Goal: Find specific page/section: Find specific page/section

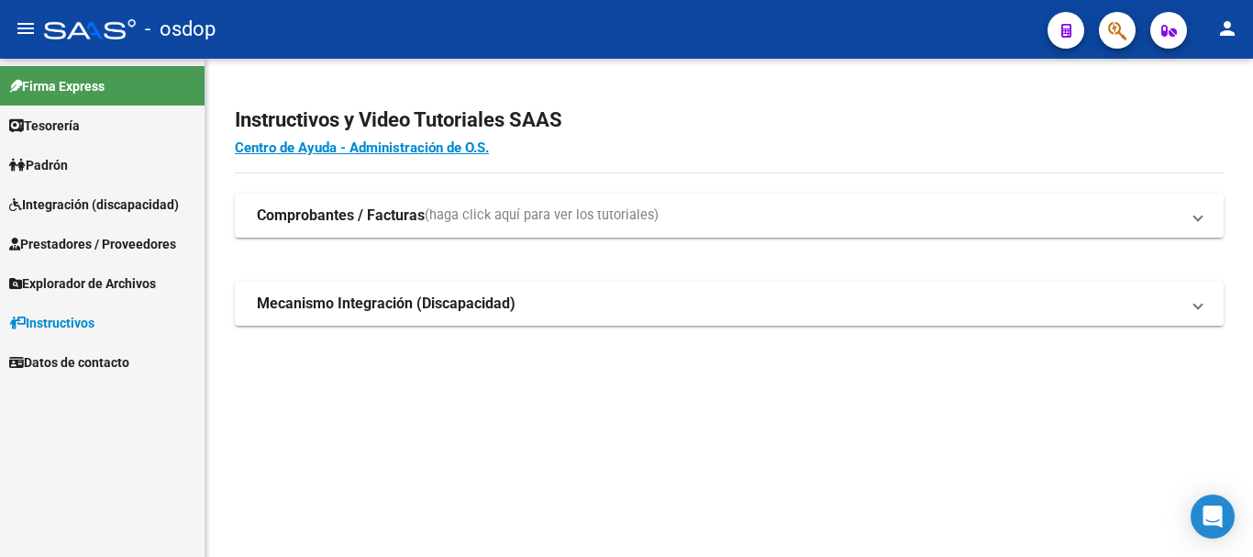
click at [104, 242] on span "Prestadores / Proveedores" at bounding box center [92, 244] width 167 height 20
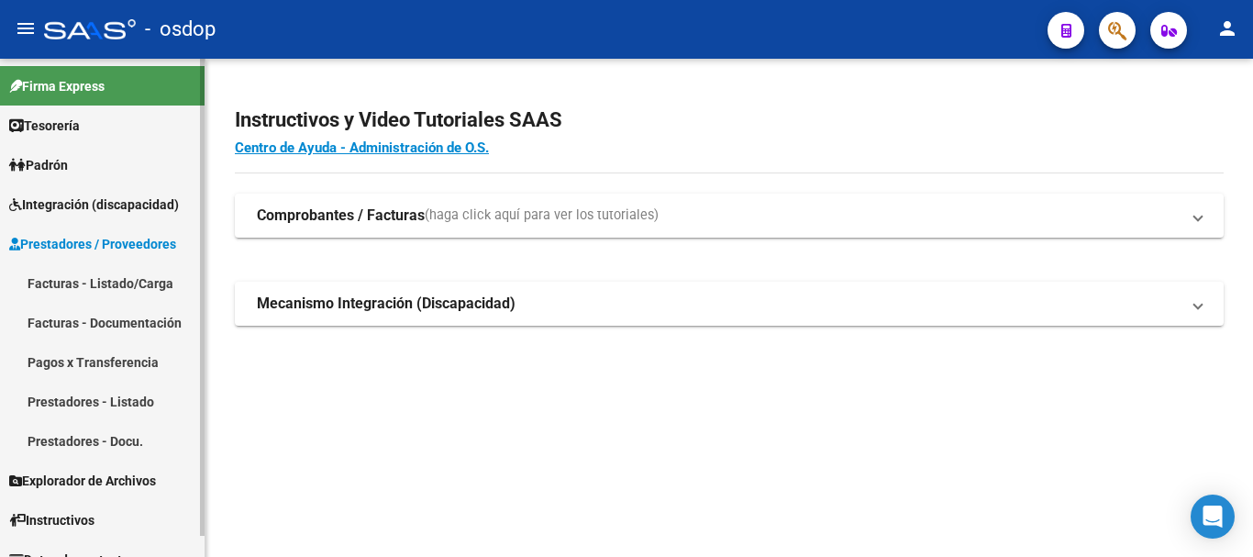
click at [127, 401] on link "Prestadores - Listado" at bounding box center [102, 401] width 205 height 39
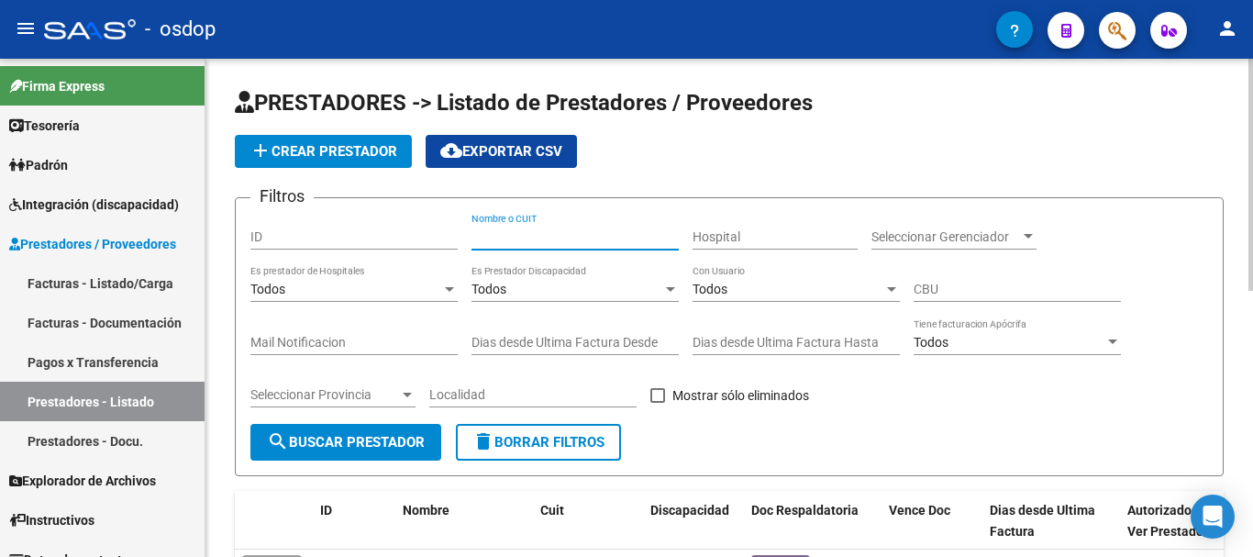
click at [534, 236] on input "Nombre o CUIT" at bounding box center [575, 237] width 207 height 16
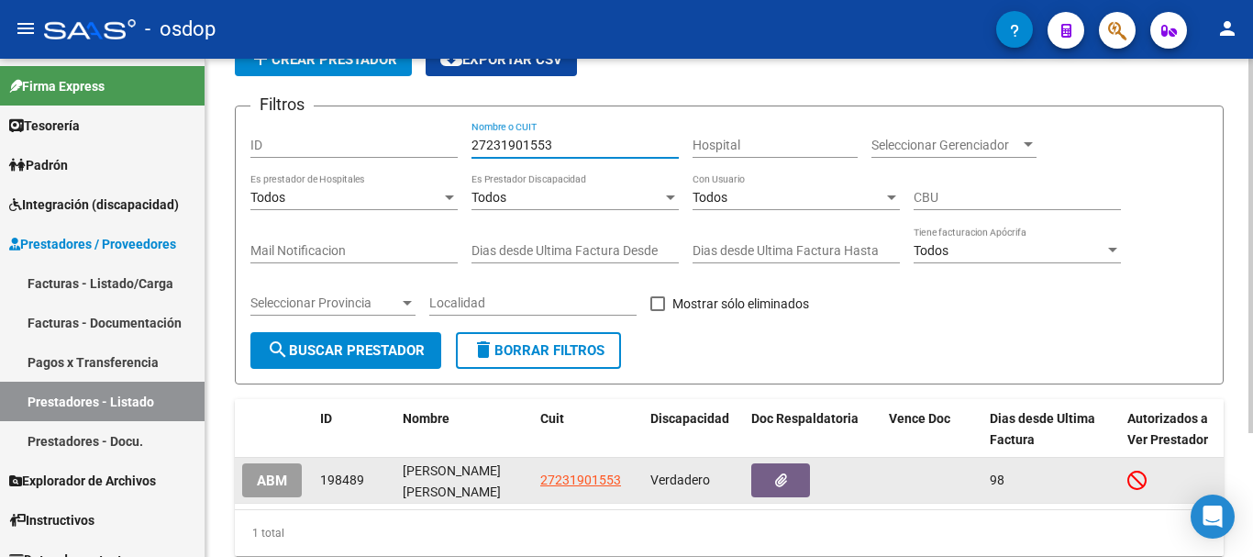
scroll to position [164, 0]
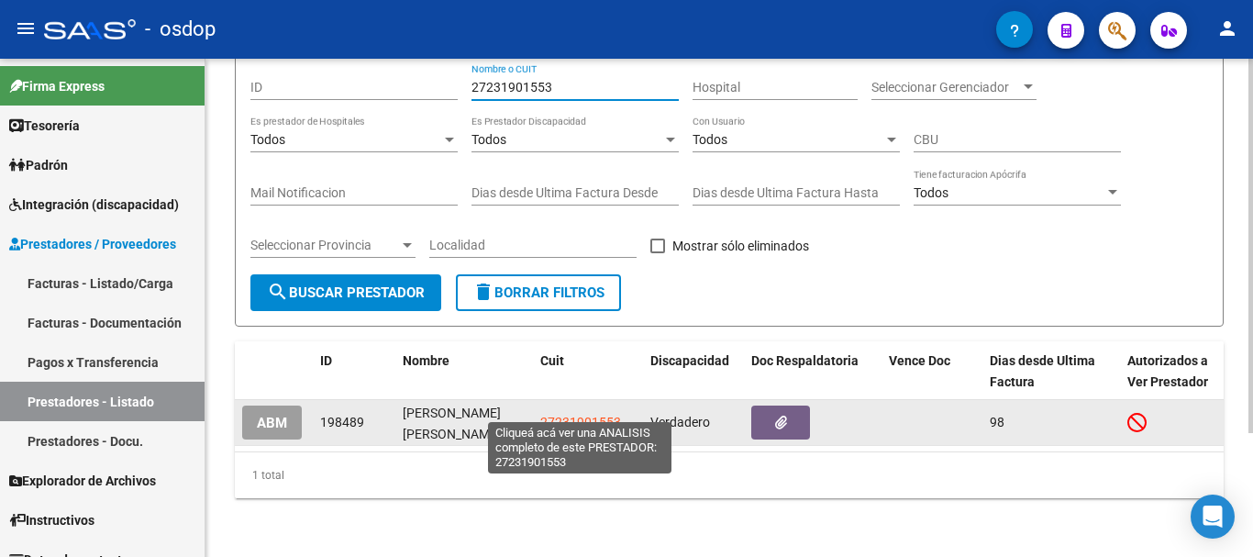
type input "27231901553"
click at [593, 415] on span "27231901553" at bounding box center [580, 422] width 81 height 15
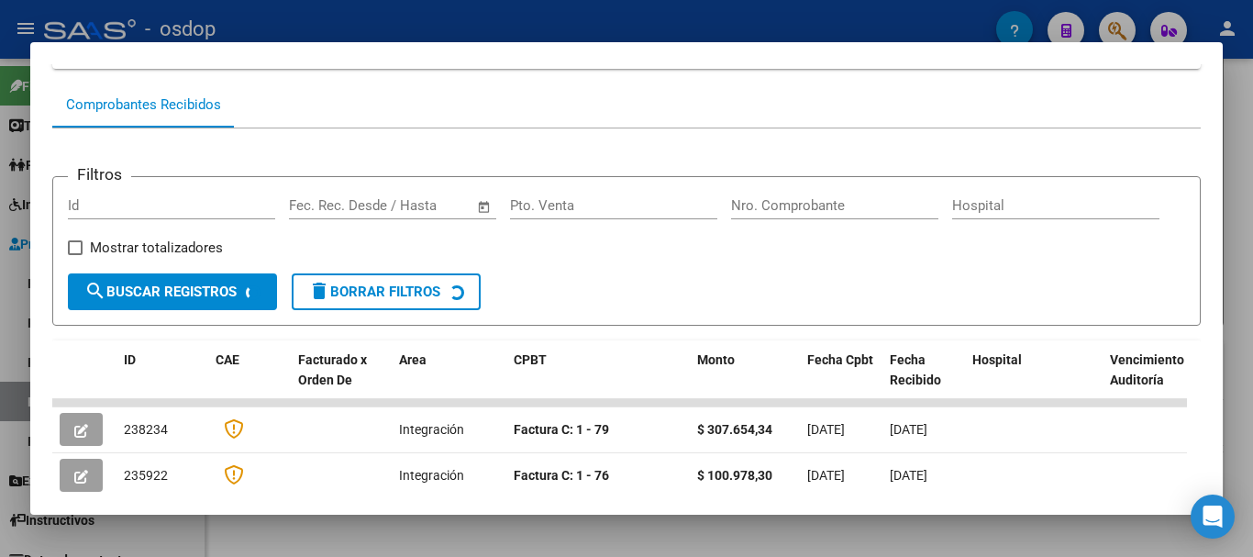
scroll to position [436, 0]
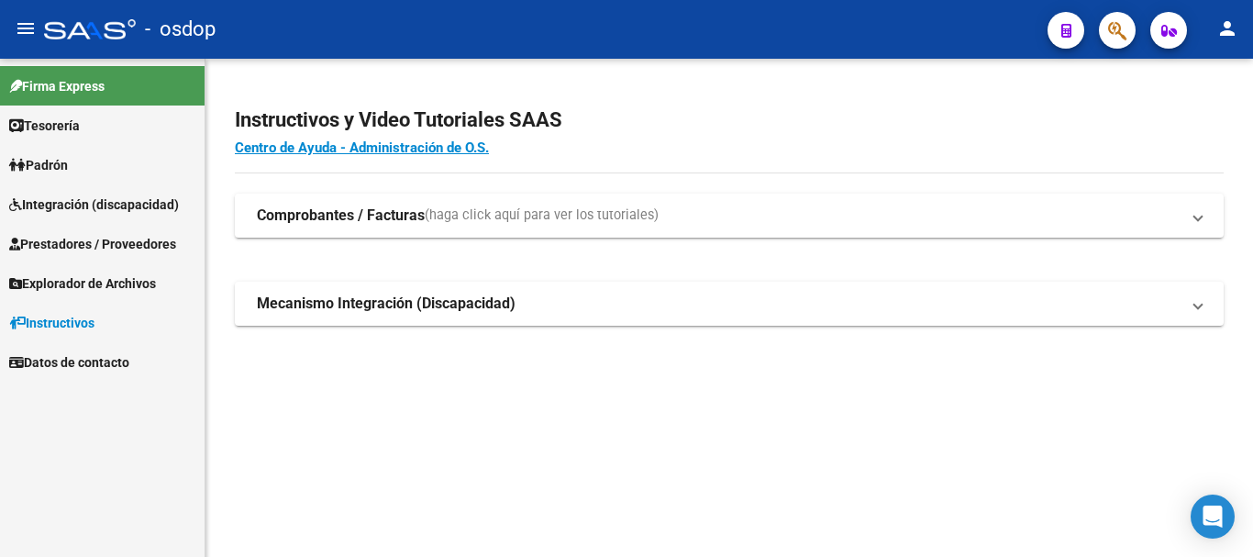
click at [137, 238] on span "Prestadores / Proveedores" at bounding box center [92, 244] width 167 height 20
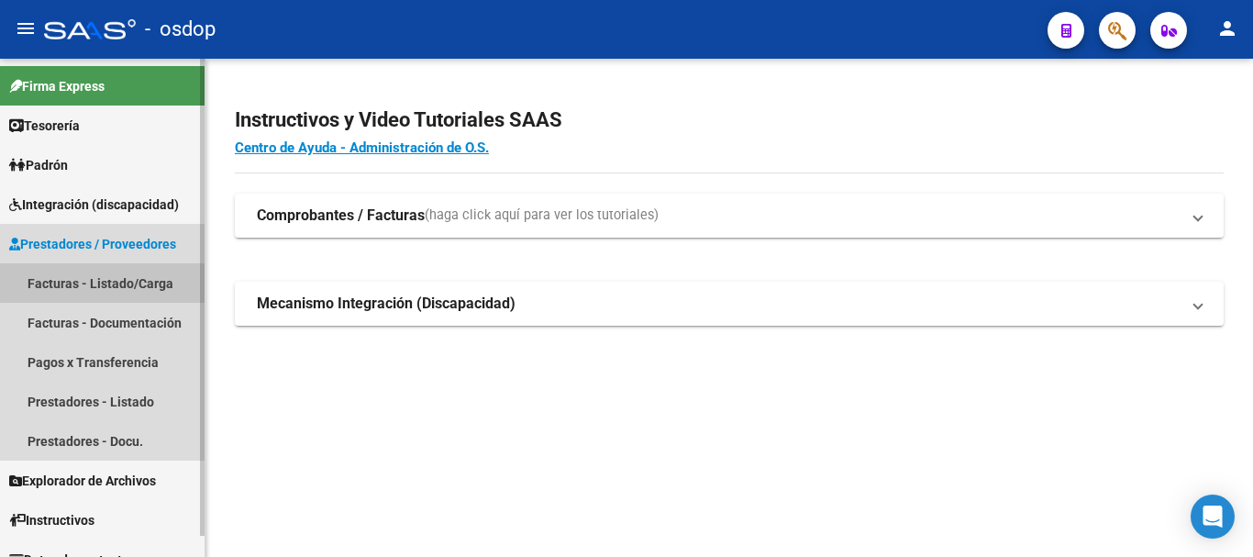
click at [146, 279] on link "Facturas - Listado/Carga" at bounding box center [102, 282] width 205 height 39
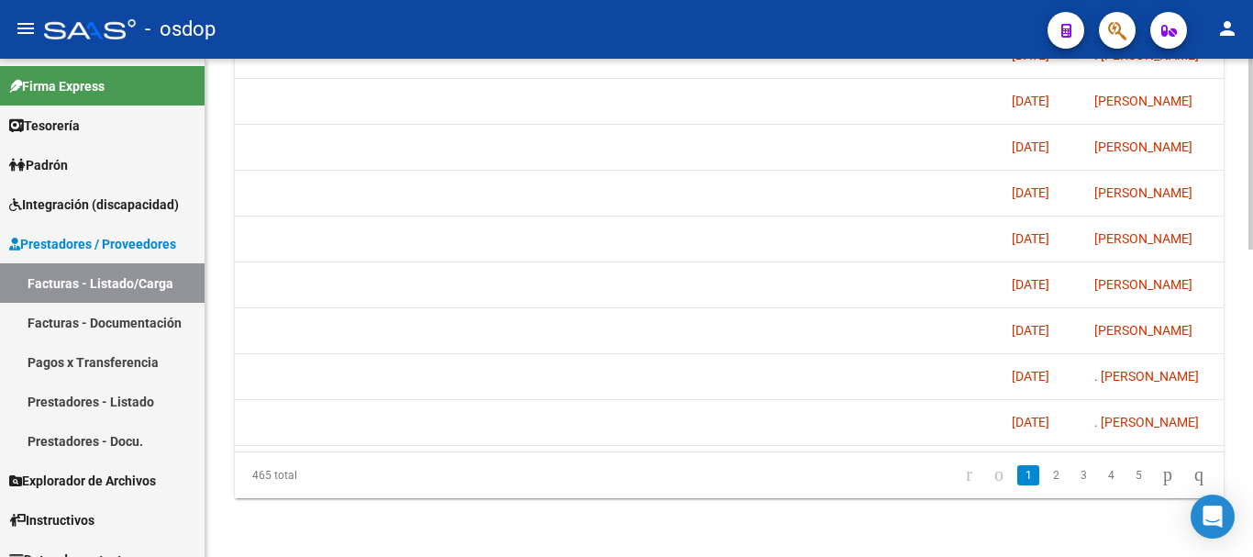
scroll to position [0, 3741]
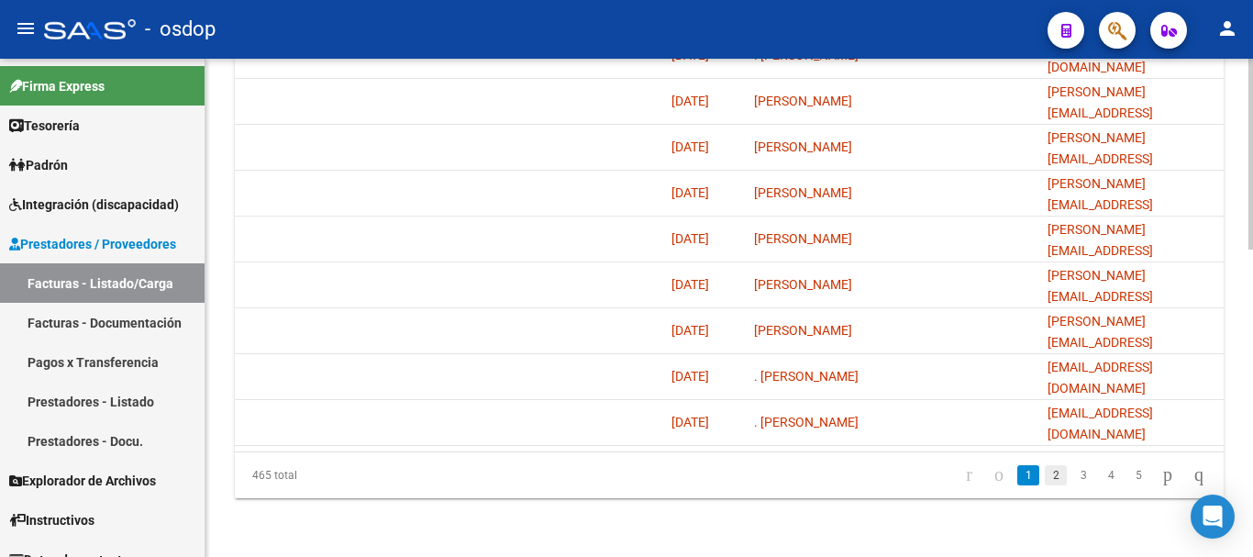
click at [1045, 479] on link "2" at bounding box center [1056, 475] width 22 height 20
click at [1072, 476] on link "3" at bounding box center [1083, 475] width 22 height 20
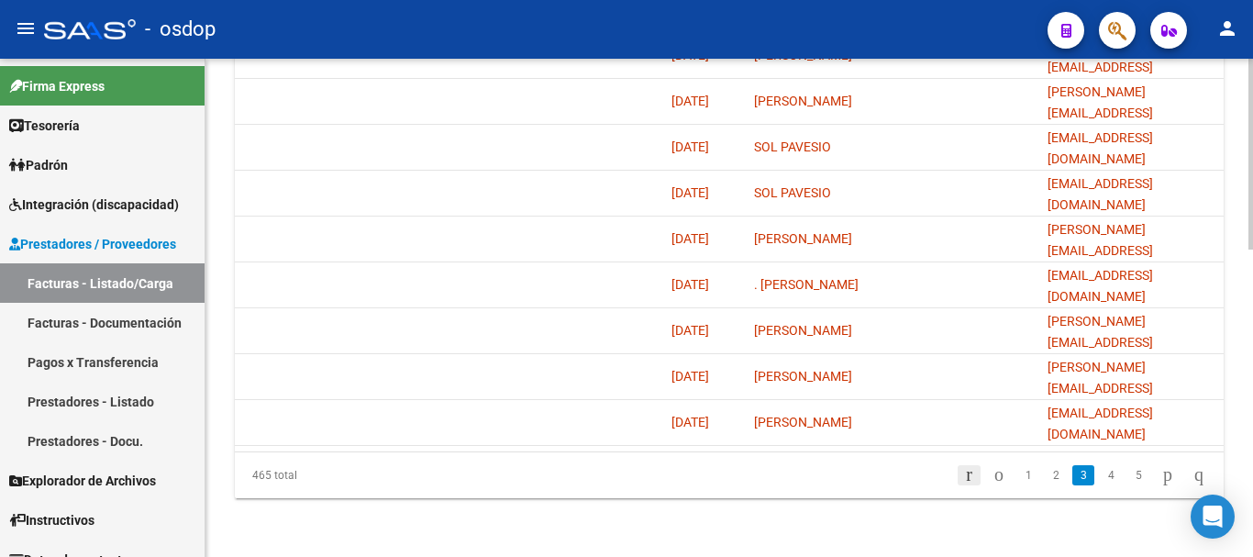
click at [963, 474] on icon "go to first page" at bounding box center [969, 474] width 12 height 22
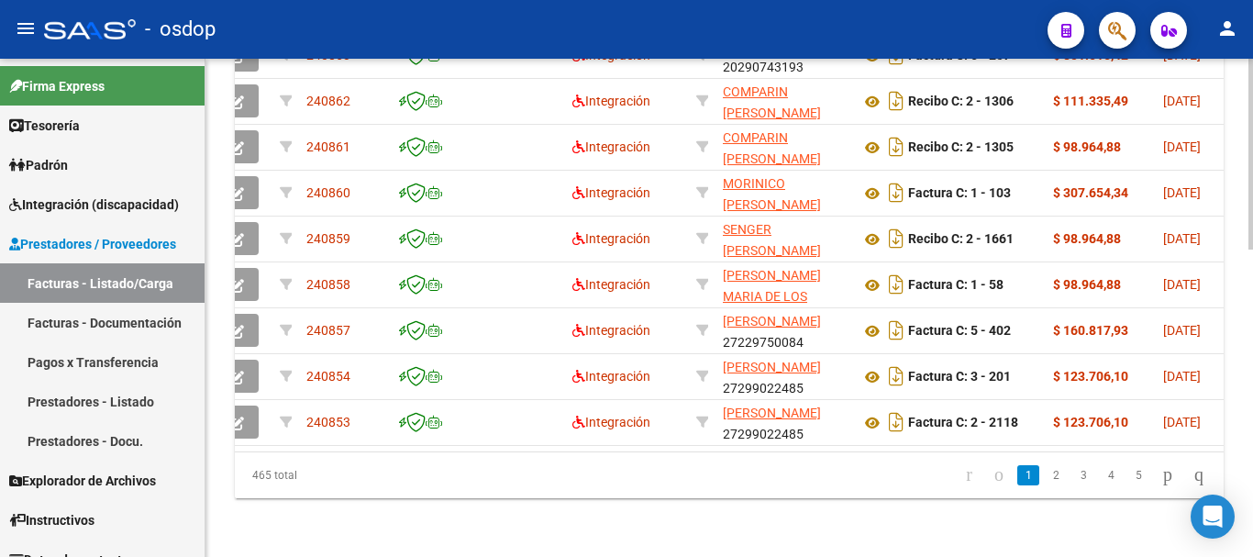
scroll to position [0, 0]
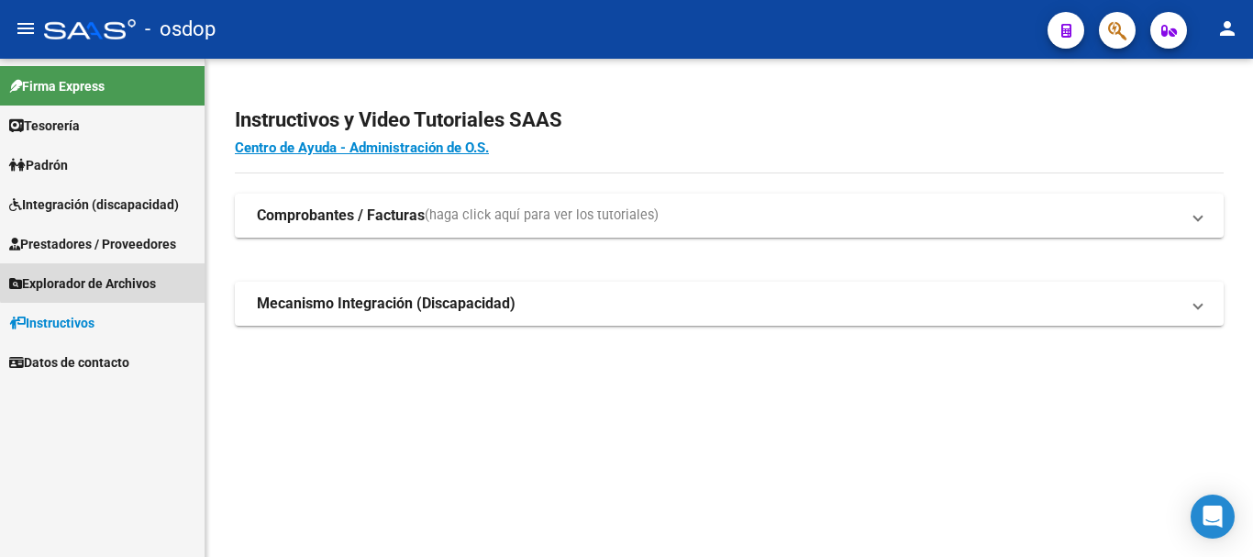
click at [120, 275] on span "Explorador de Archivos" at bounding box center [82, 283] width 147 height 20
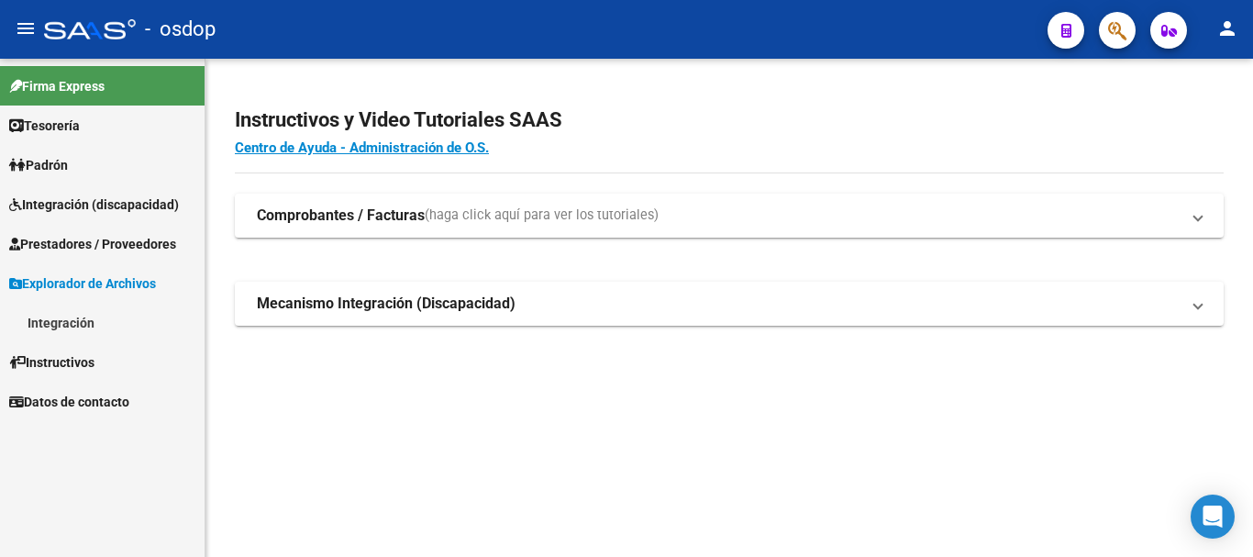
click at [140, 241] on span "Prestadores / Proveedores" at bounding box center [92, 244] width 167 height 20
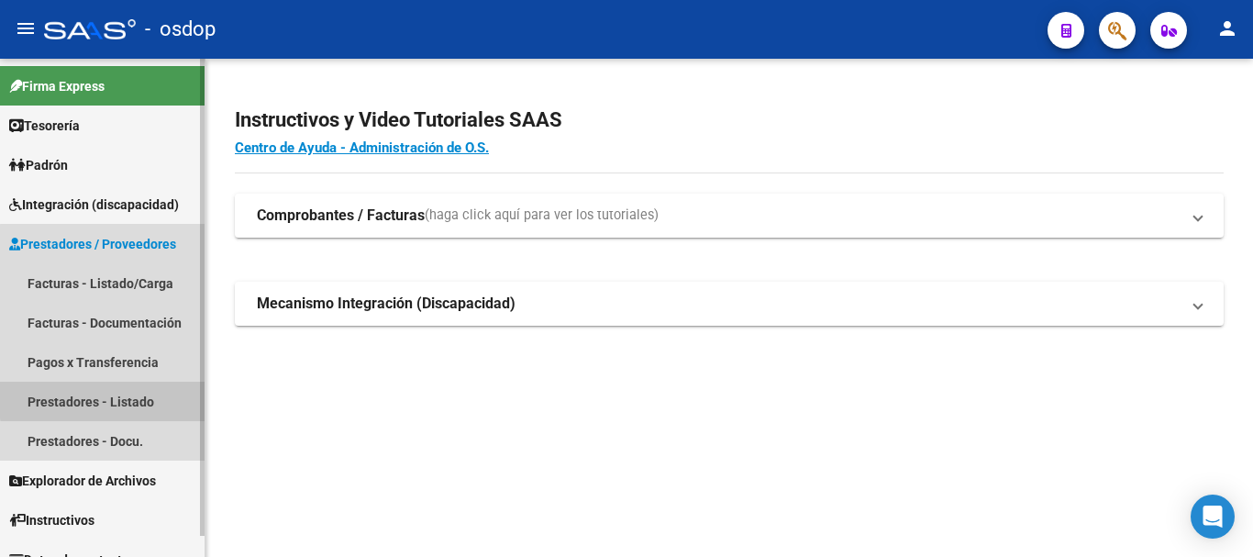
click at [119, 398] on link "Prestadores - Listado" at bounding box center [102, 401] width 205 height 39
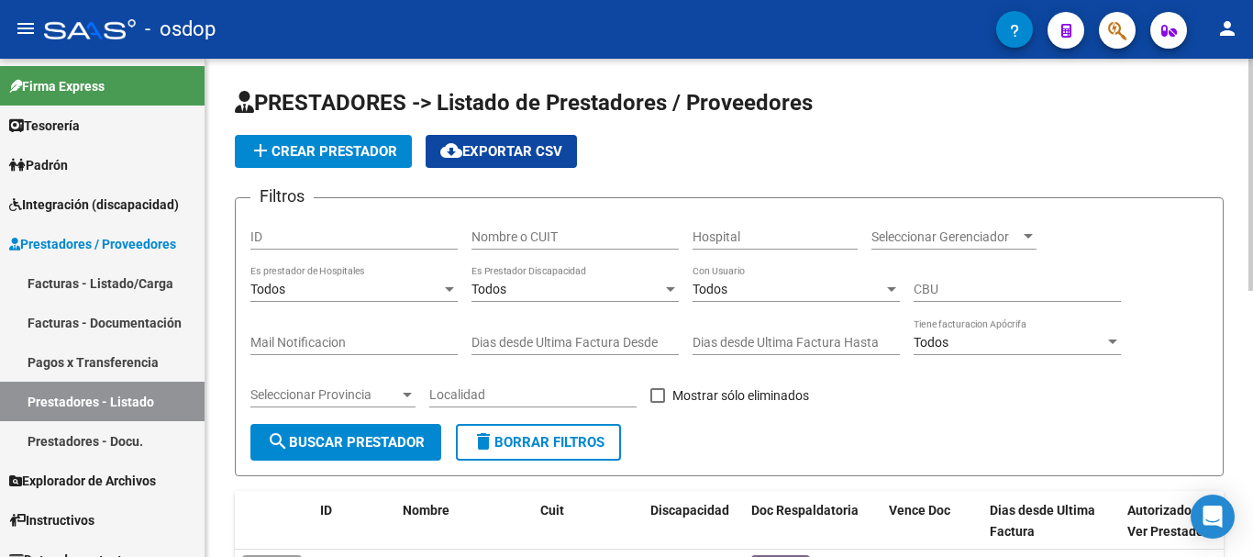
click at [550, 233] on input "Nombre o CUIT" at bounding box center [575, 237] width 207 height 16
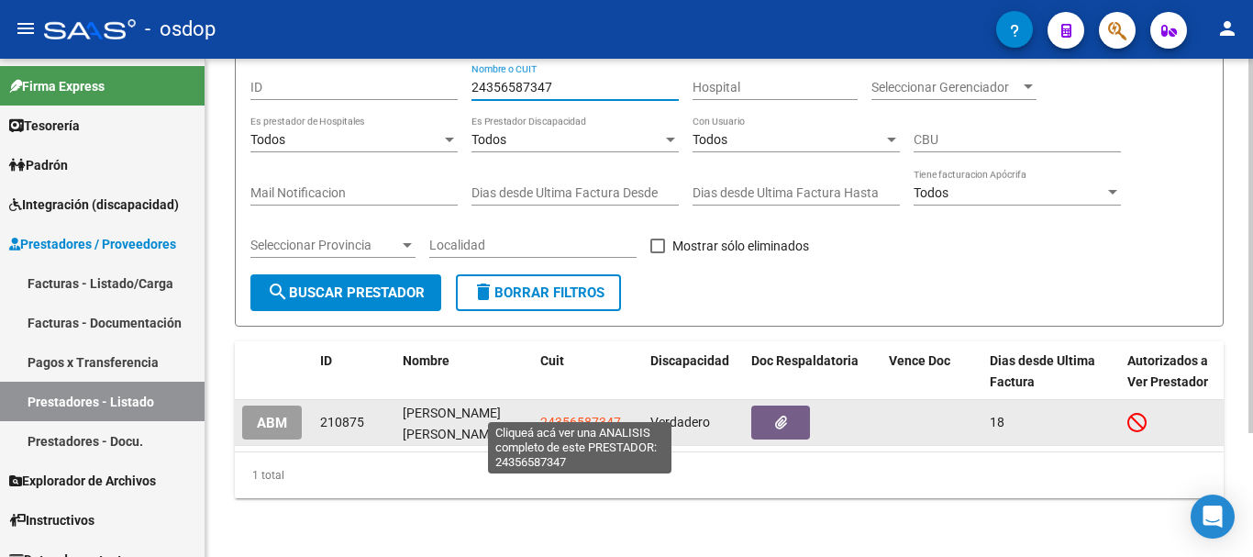
type input "24356587347"
click at [572, 415] on span "24356587347" at bounding box center [580, 422] width 81 height 15
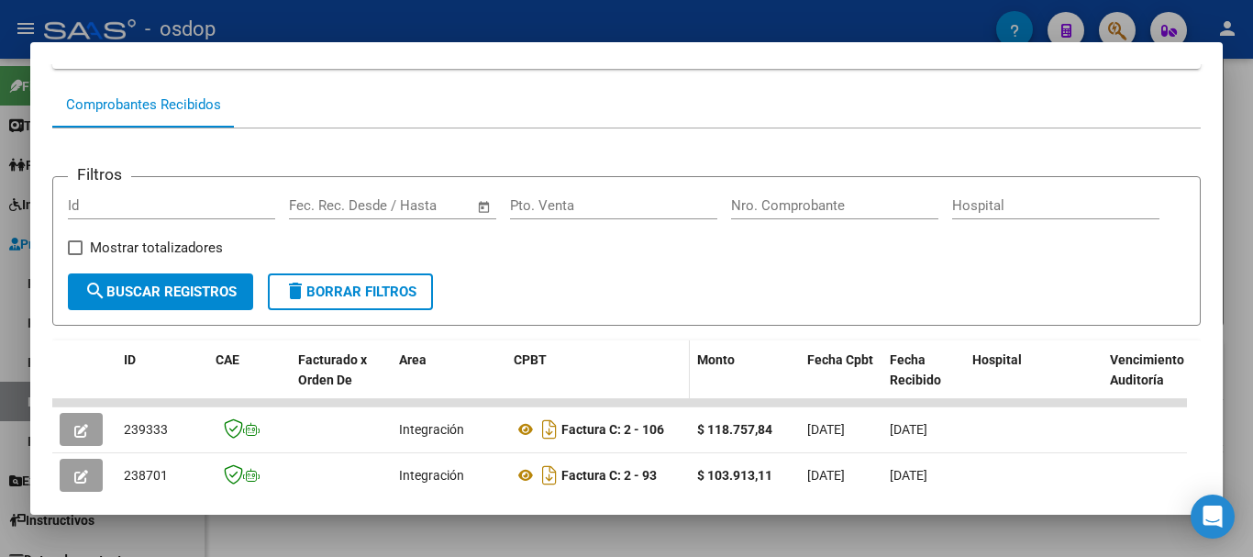
scroll to position [322, 0]
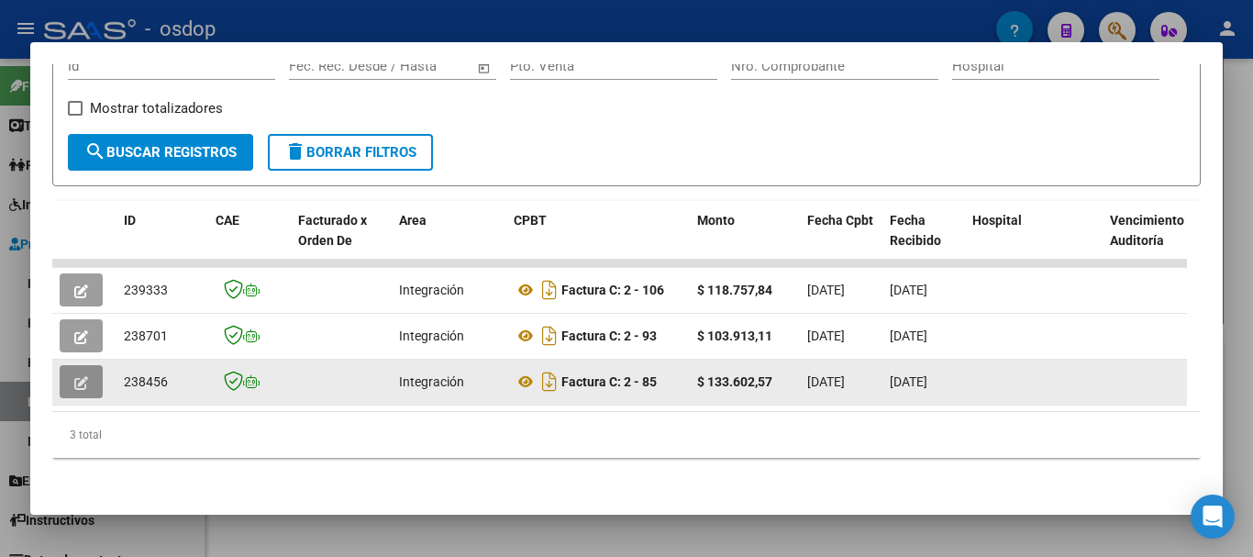
click at [95, 366] on button "button" at bounding box center [81, 381] width 43 height 33
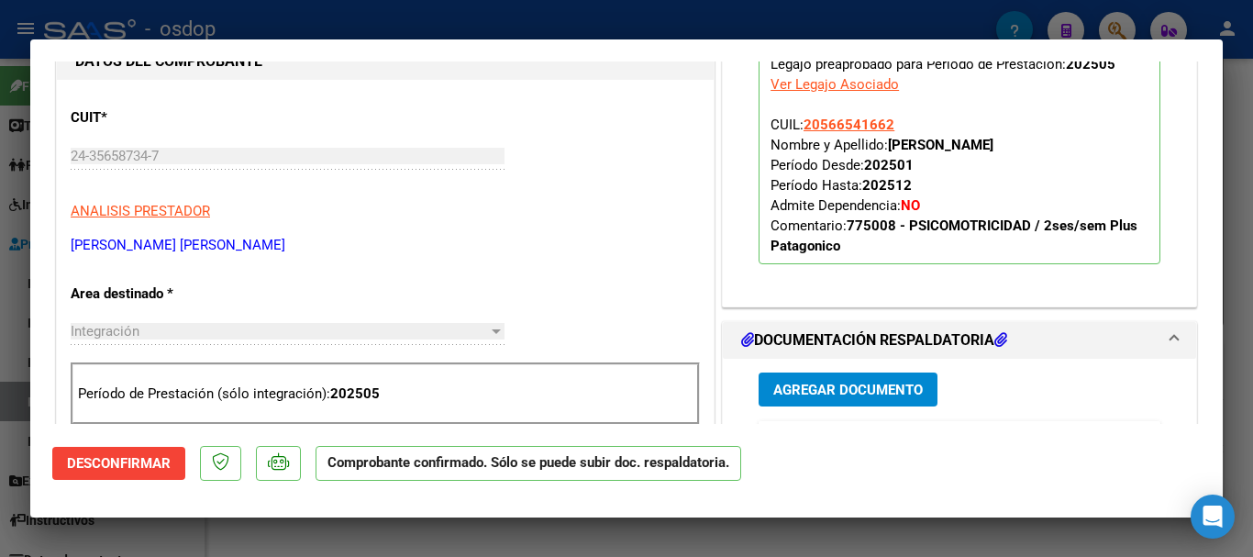
scroll to position [642, 0]
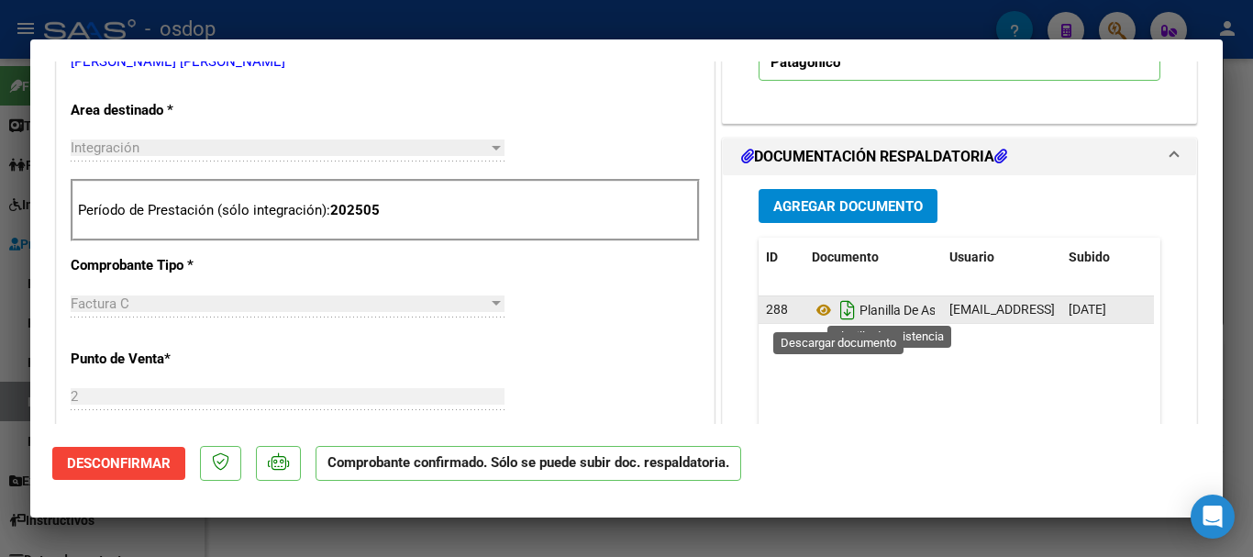
click at [843, 312] on icon "Descargar documento" at bounding box center [848, 309] width 24 height 29
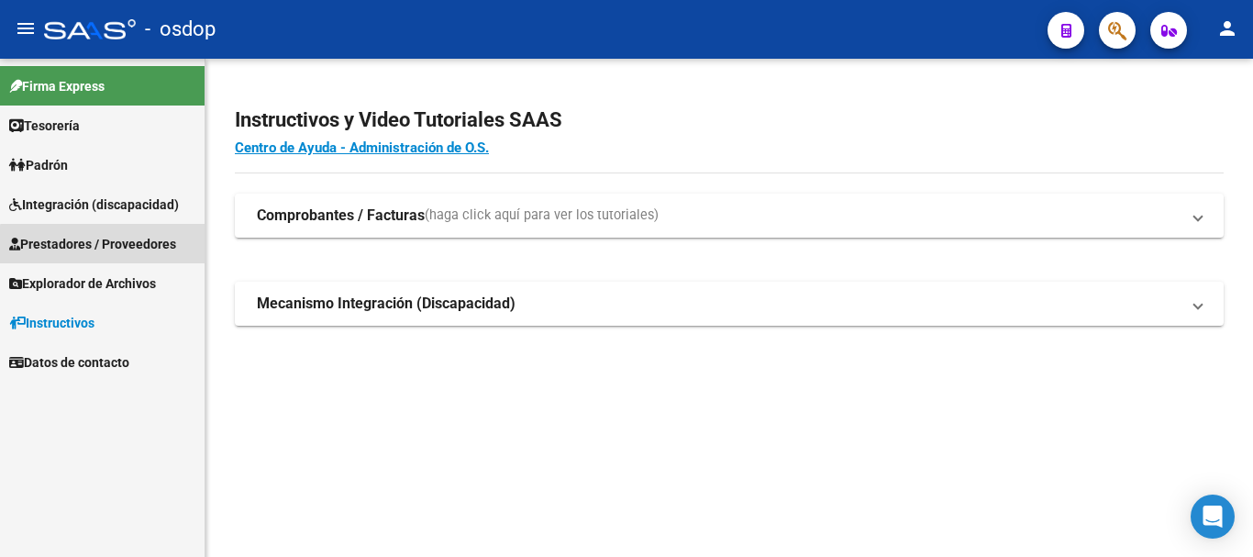
click at [109, 249] on span "Prestadores / Proveedores" at bounding box center [92, 244] width 167 height 20
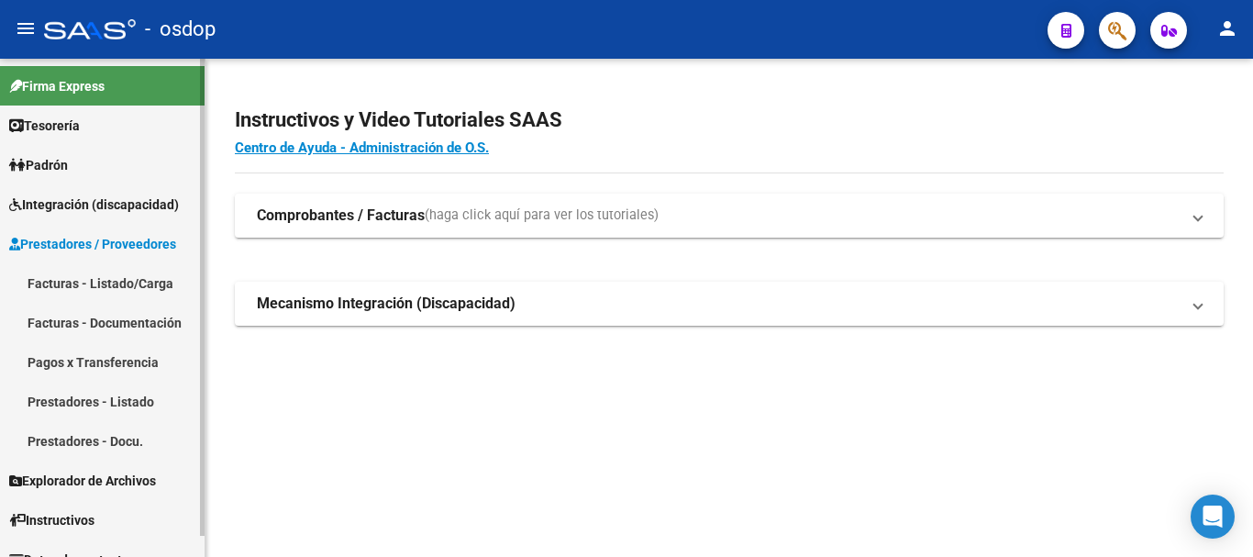
click at [128, 412] on link "Prestadores - Listado" at bounding box center [102, 401] width 205 height 39
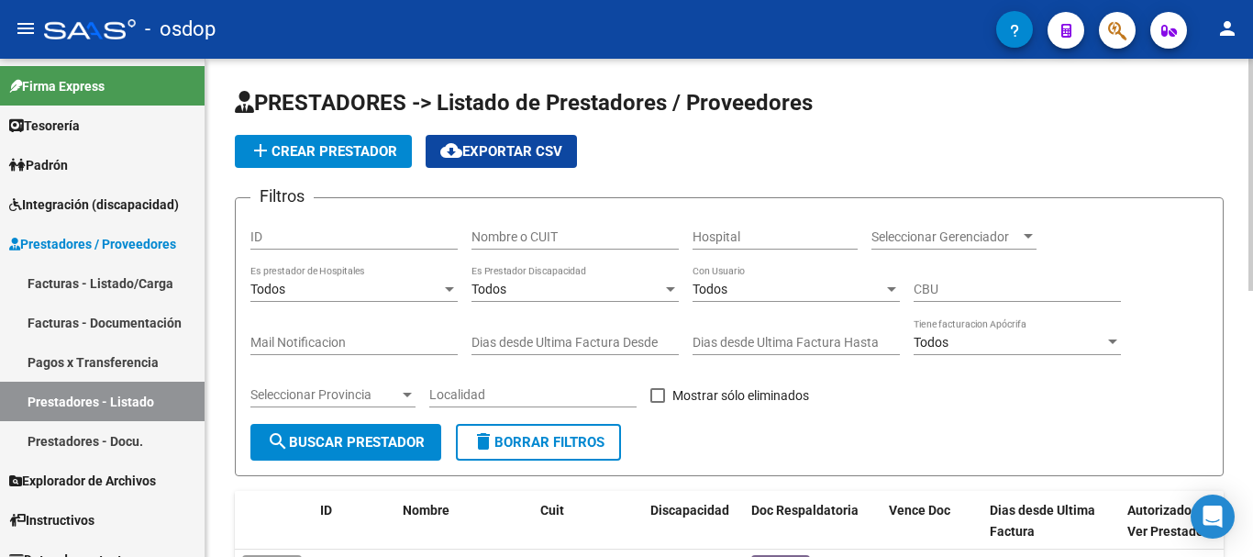
click at [511, 237] on input "Nombre o CUIT" at bounding box center [575, 237] width 207 height 16
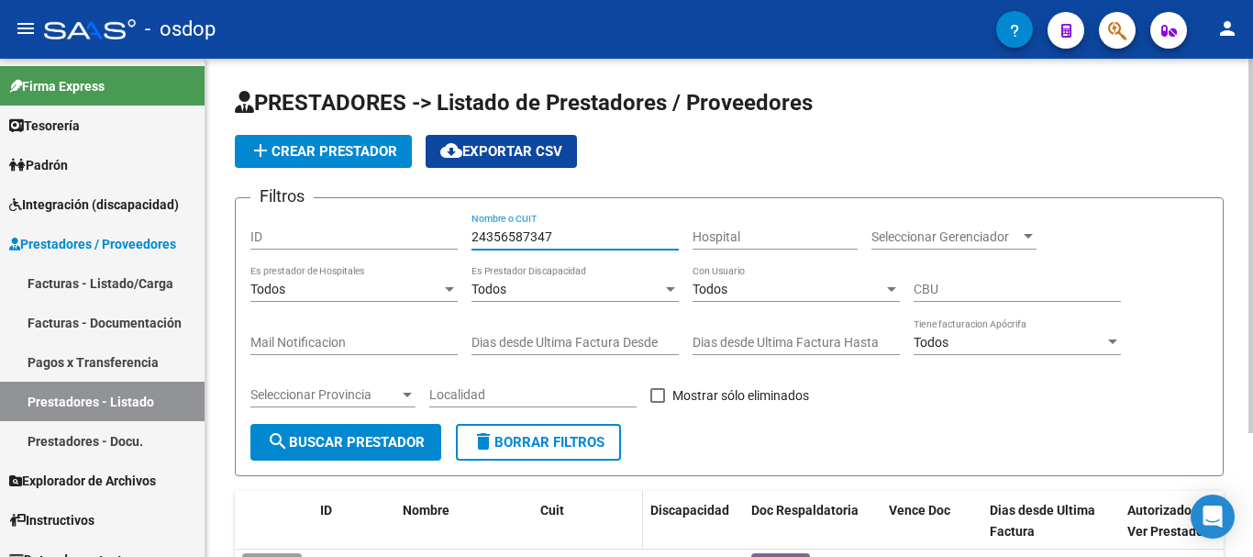
scroll to position [164, 0]
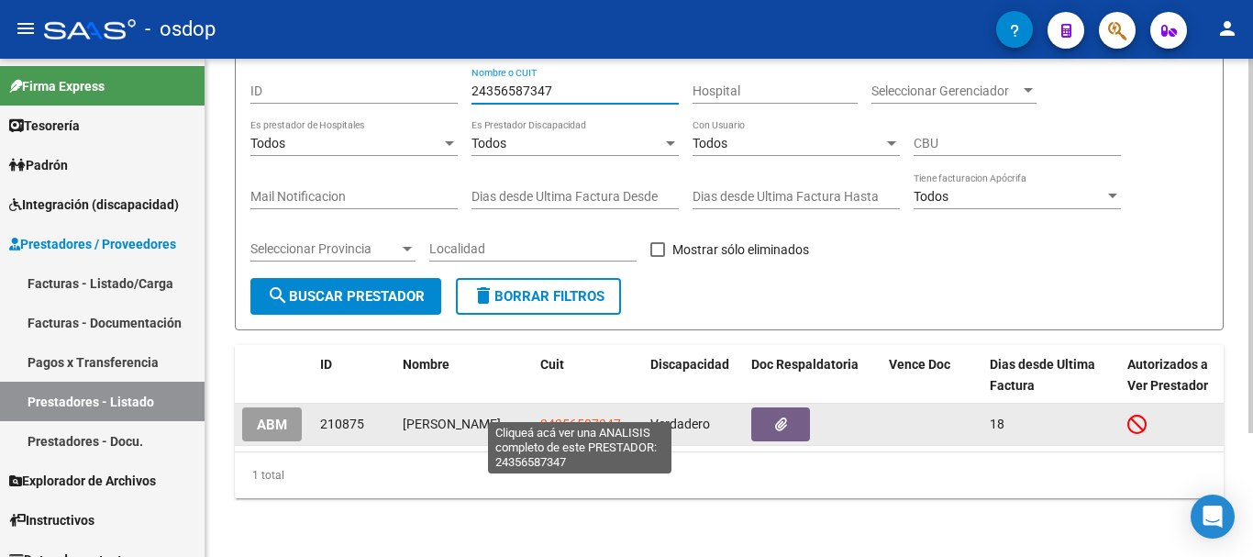
type input "24356587347"
click at [590, 417] on span "24356587347" at bounding box center [580, 424] width 81 height 15
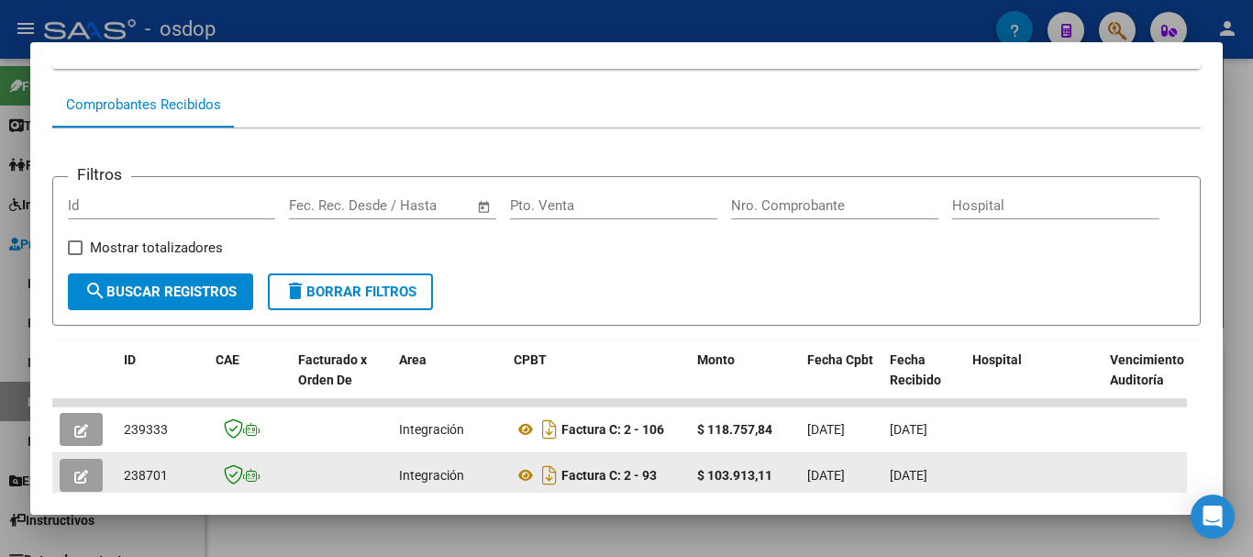
scroll to position [322, 0]
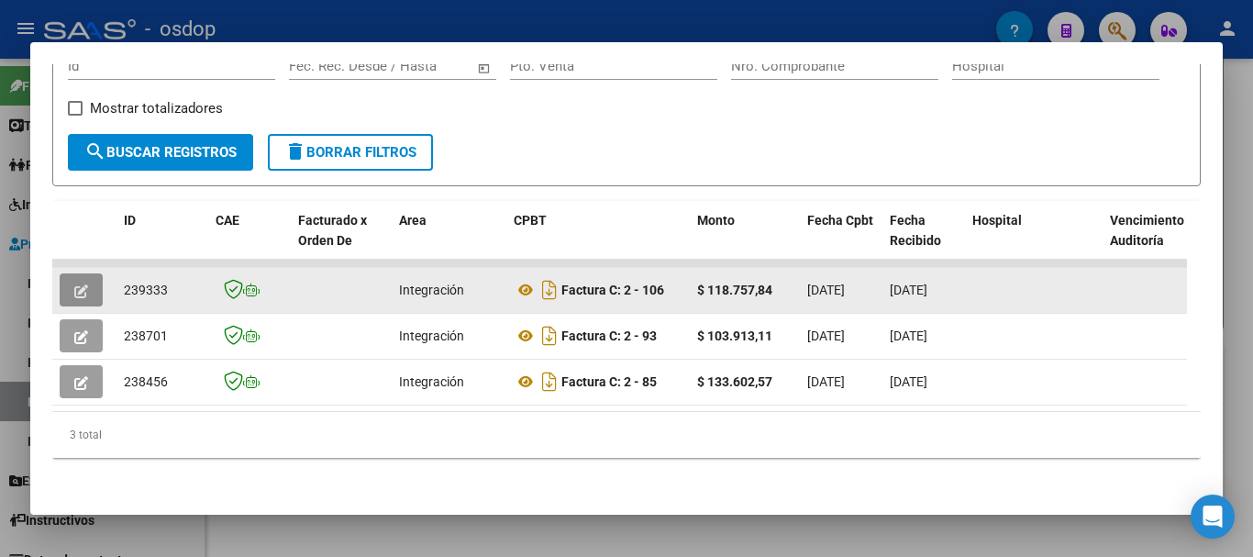
click at [73, 273] on button "button" at bounding box center [81, 289] width 43 height 33
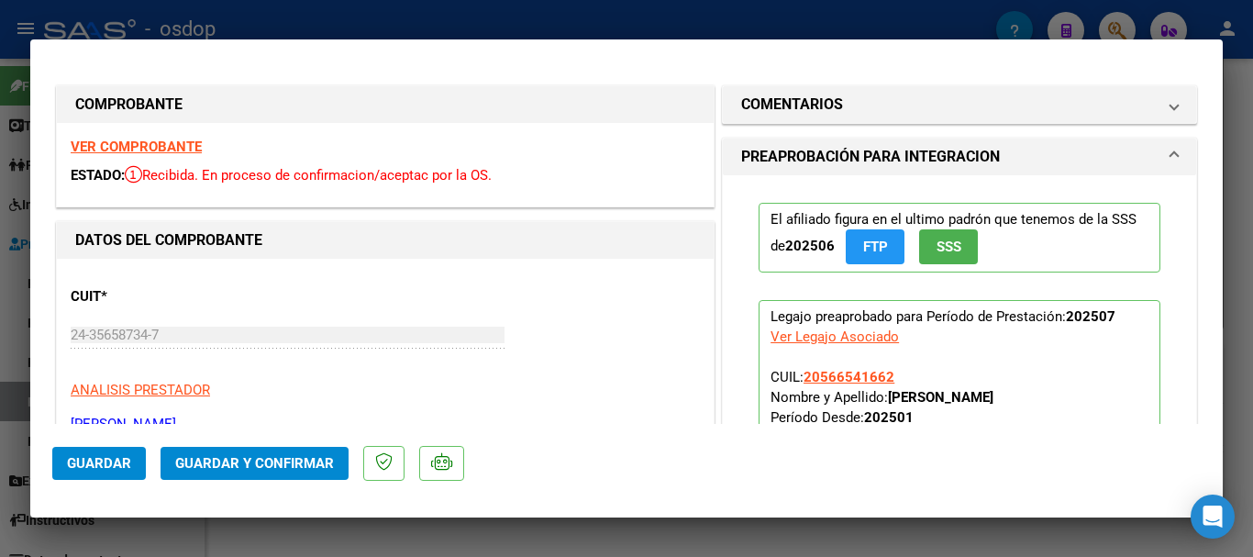
click at [638, 540] on div at bounding box center [626, 278] width 1253 height 557
type input "$ 0,00"
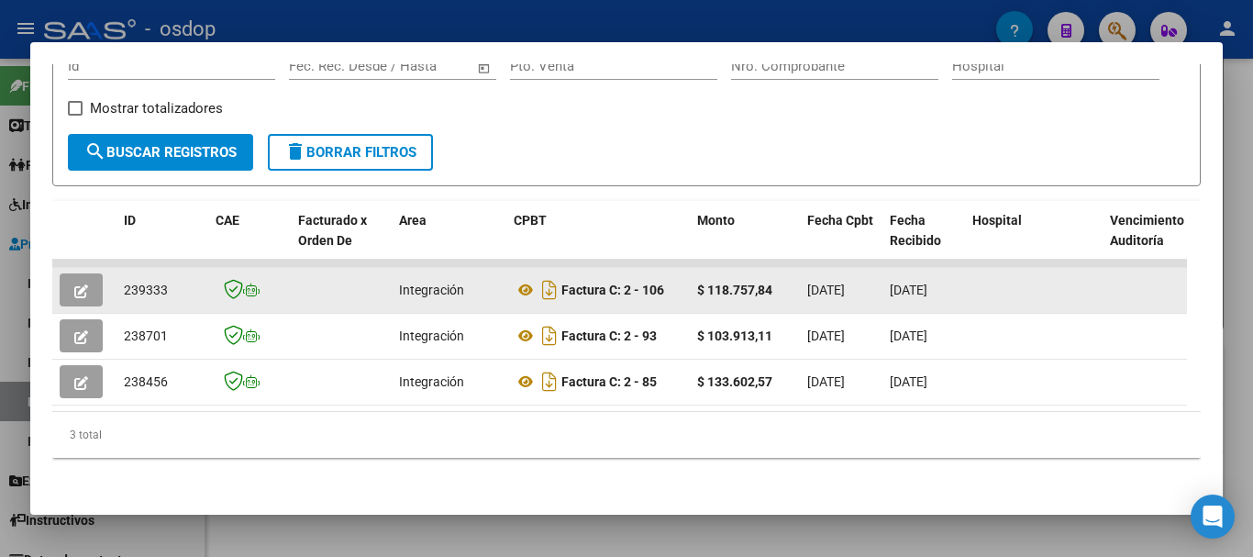
click at [151, 268] on datatable-body-cell "239333" at bounding box center [163, 290] width 92 height 45
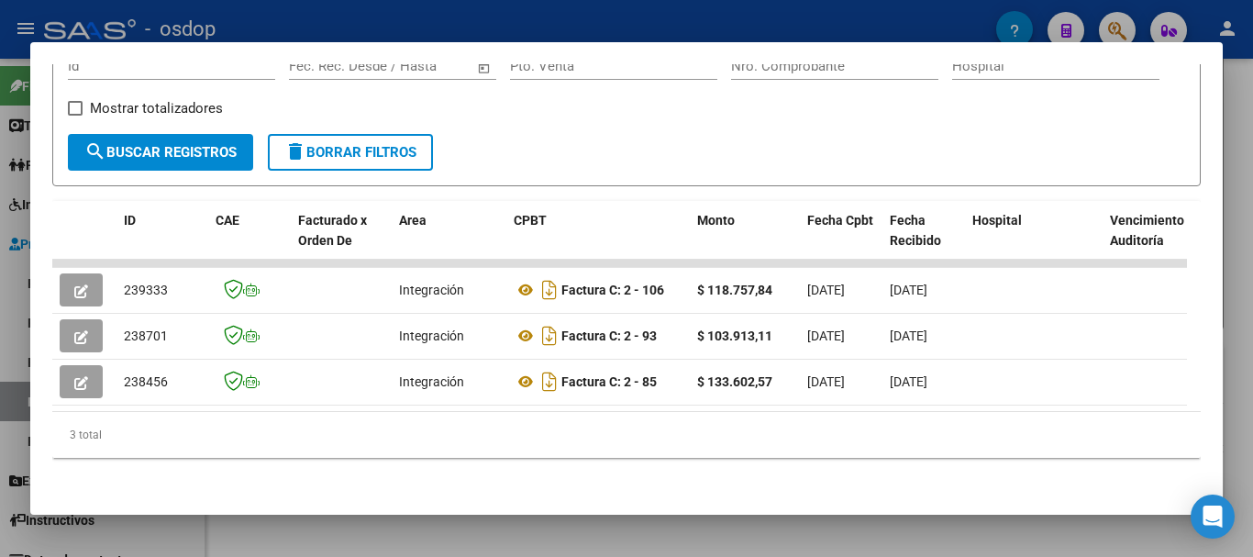
copy span "239333"
click at [633, 533] on div at bounding box center [626, 278] width 1253 height 557
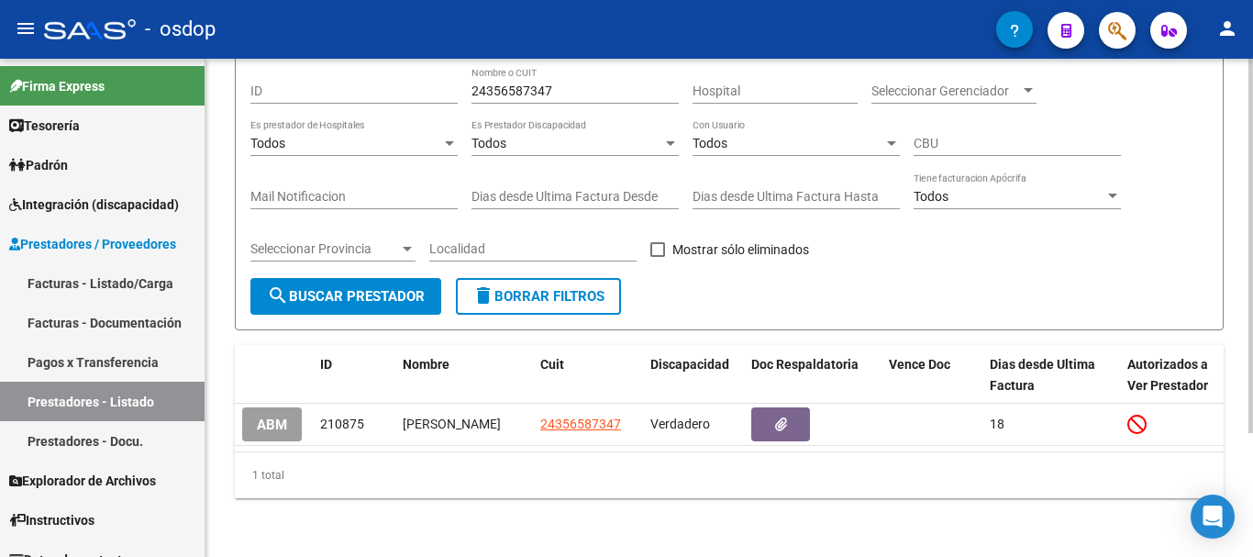
scroll to position [0, 0]
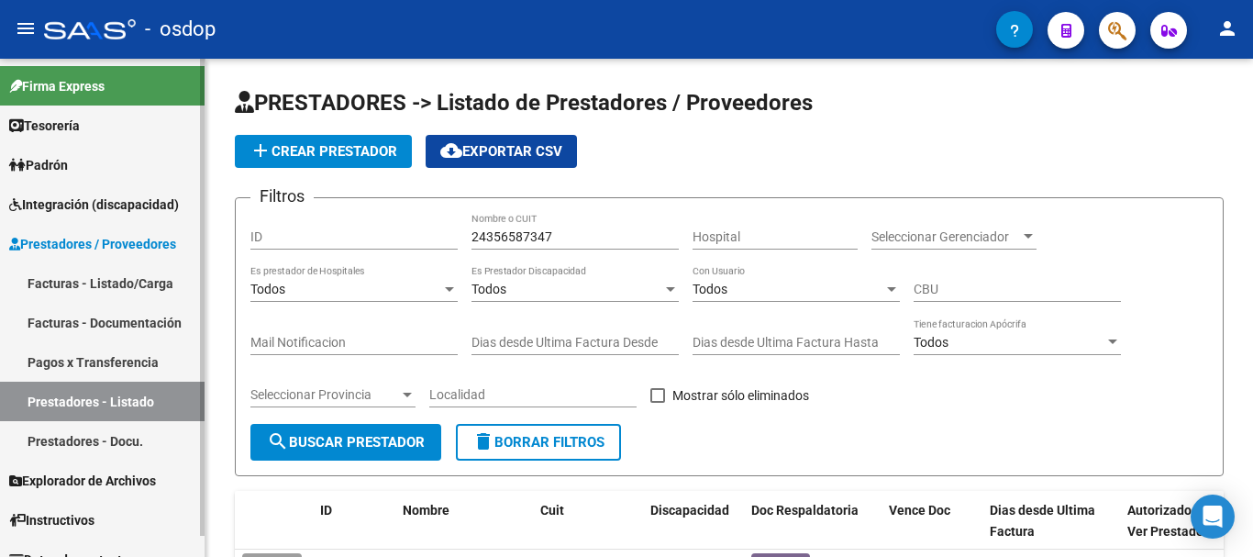
click at [153, 282] on link "Facturas - Listado/Carga" at bounding box center [102, 282] width 205 height 39
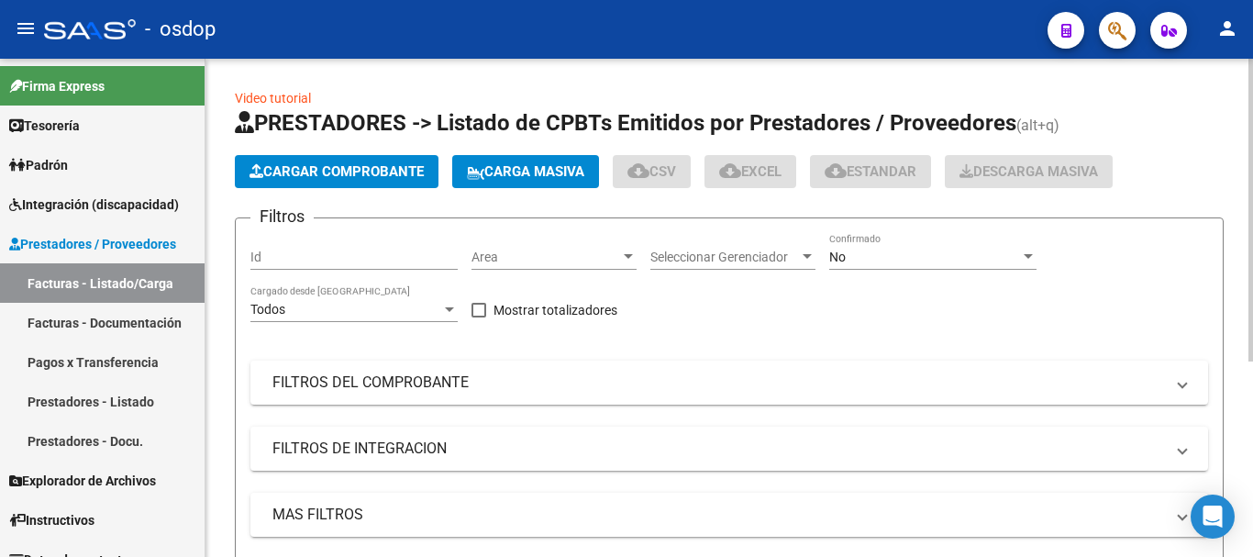
click at [390, 257] on input "Id" at bounding box center [353, 258] width 207 height 16
paste input "239333"
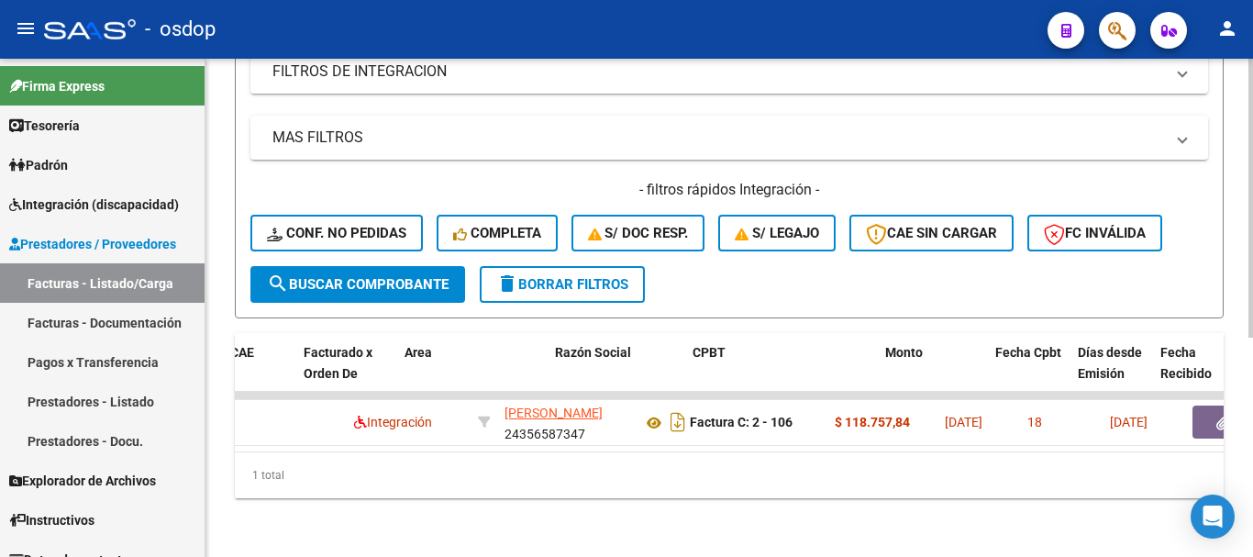
scroll to position [0, 145]
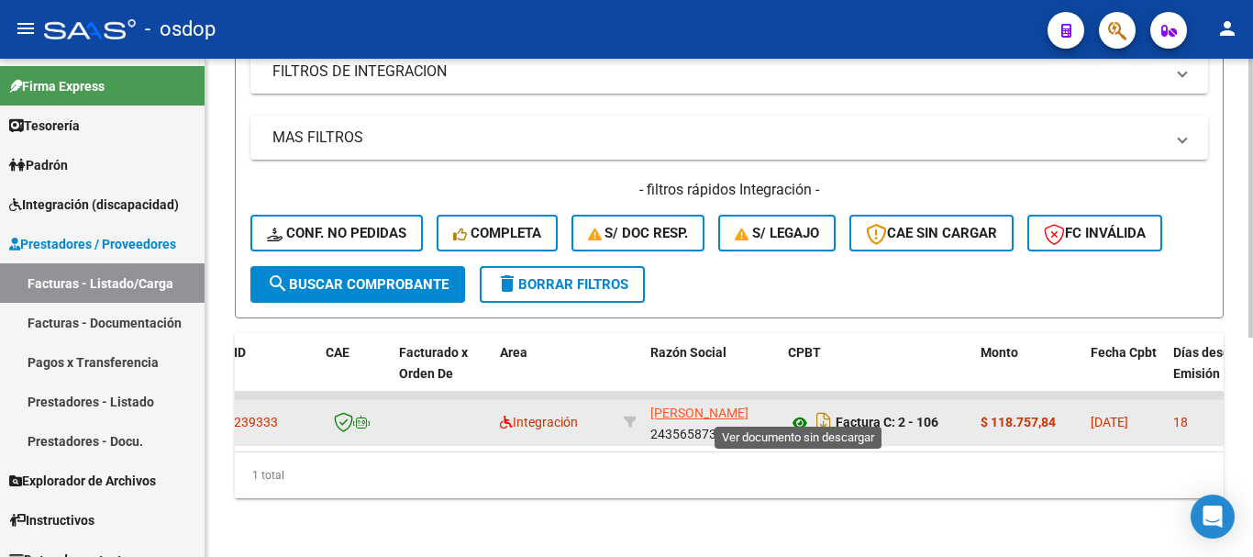
type input "239333"
click at [801, 412] on icon at bounding box center [800, 423] width 24 height 22
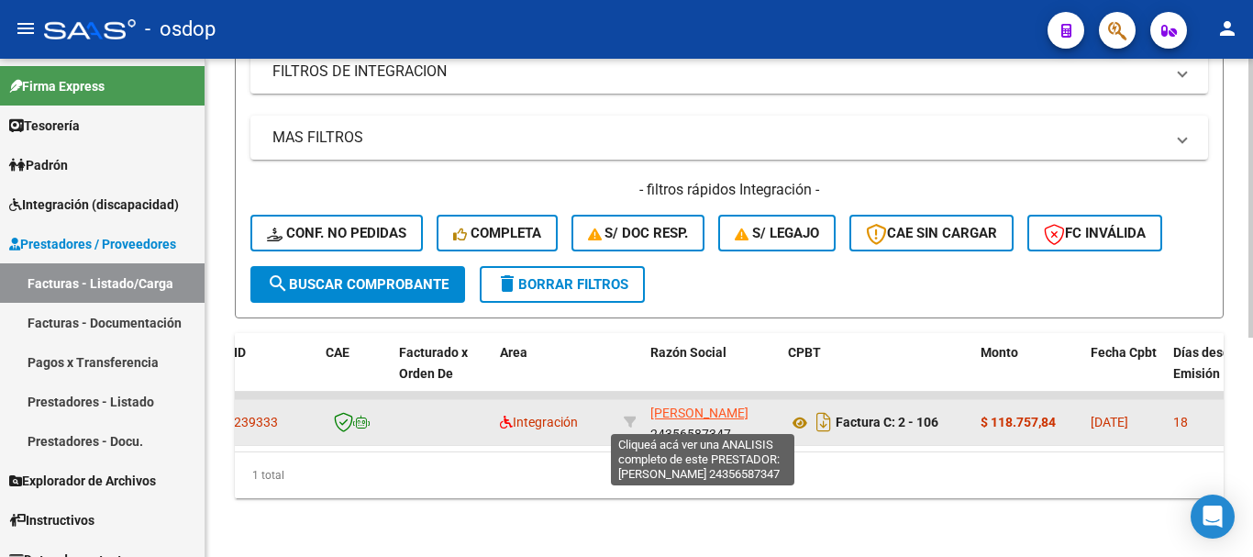
click at [717, 406] on span "PEREIRO FRANCO EZEQUIEL" at bounding box center [699, 413] width 98 height 15
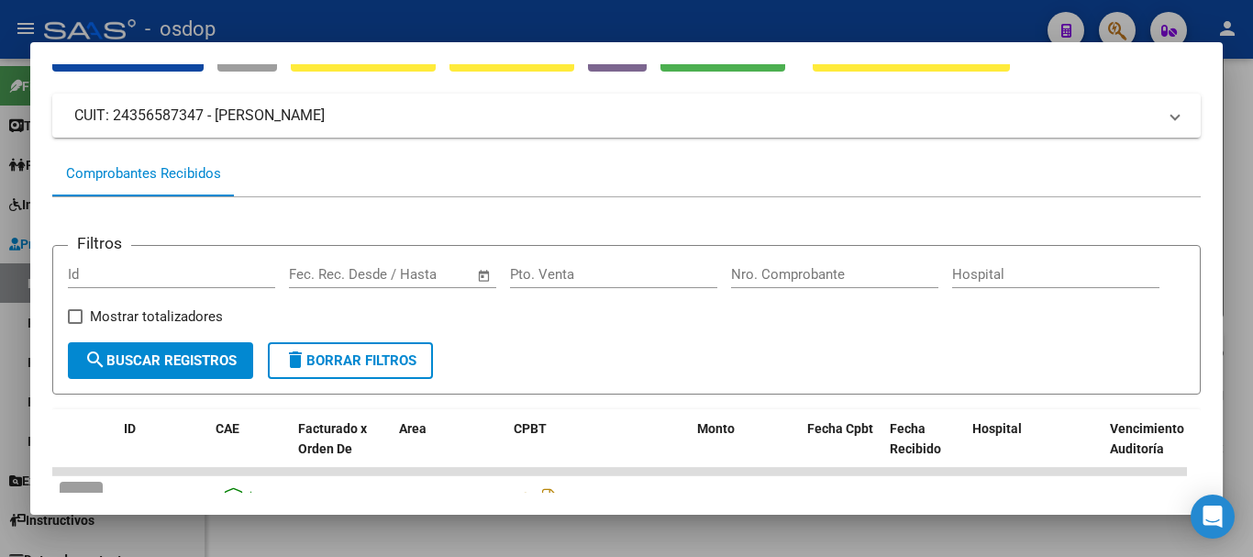
scroll to position [322, 0]
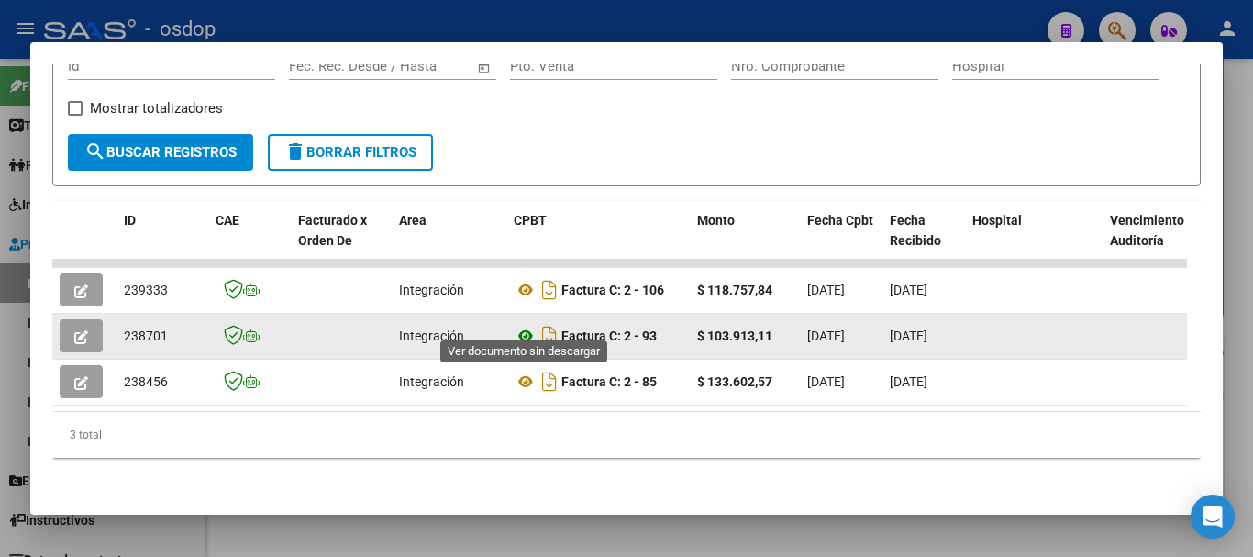
click at [523, 326] on icon at bounding box center [526, 336] width 24 height 22
click at [94, 328] on button "button" at bounding box center [81, 335] width 43 height 33
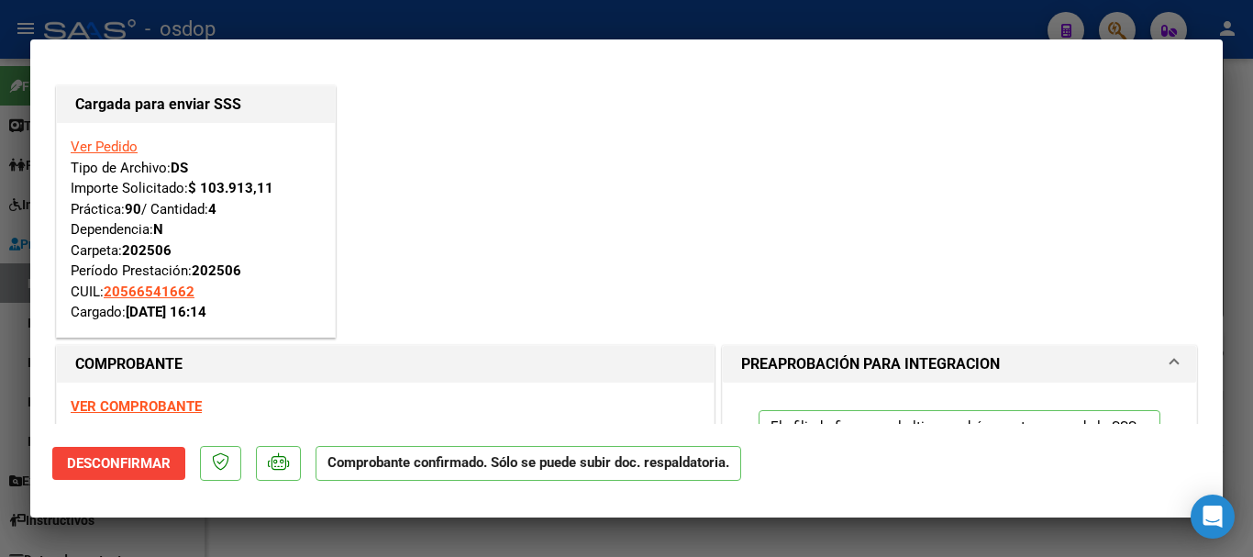
click at [453, 20] on div at bounding box center [626, 278] width 1253 height 557
type input "$ 0,00"
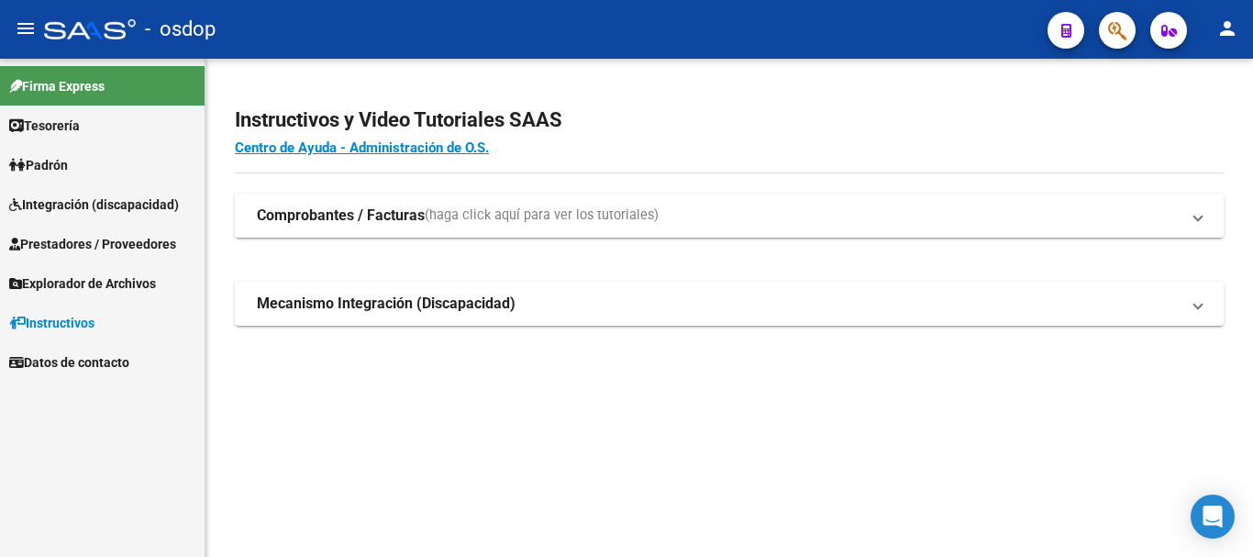
click at [146, 244] on span "Prestadores / Proveedores" at bounding box center [92, 244] width 167 height 20
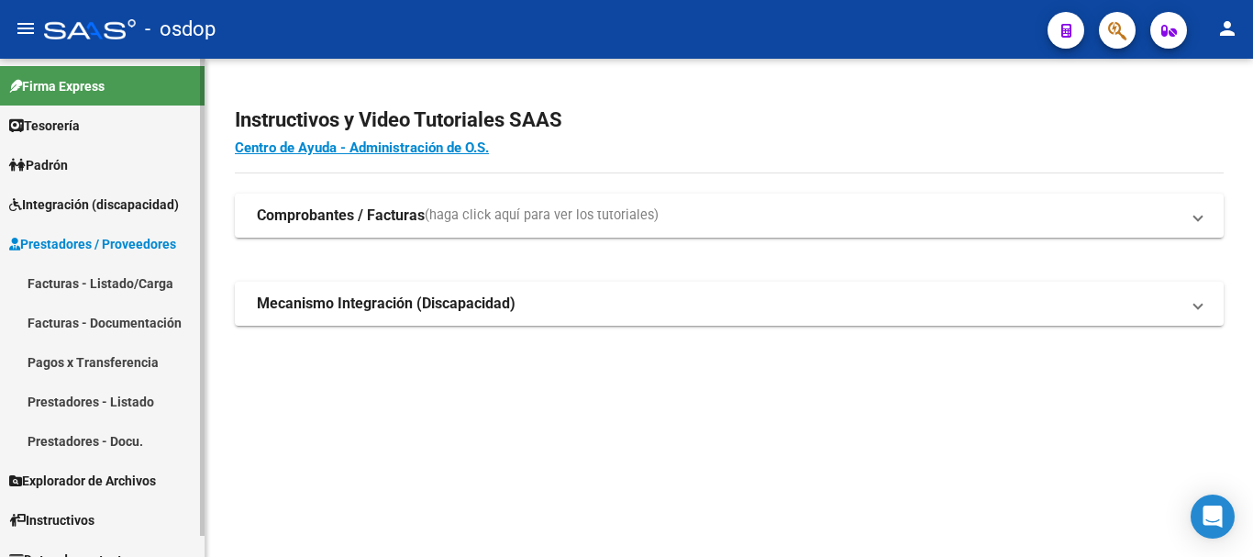
click at [125, 400] on link "Prestadores - Listado" at bounding box center [102, 401] width 205 height 39
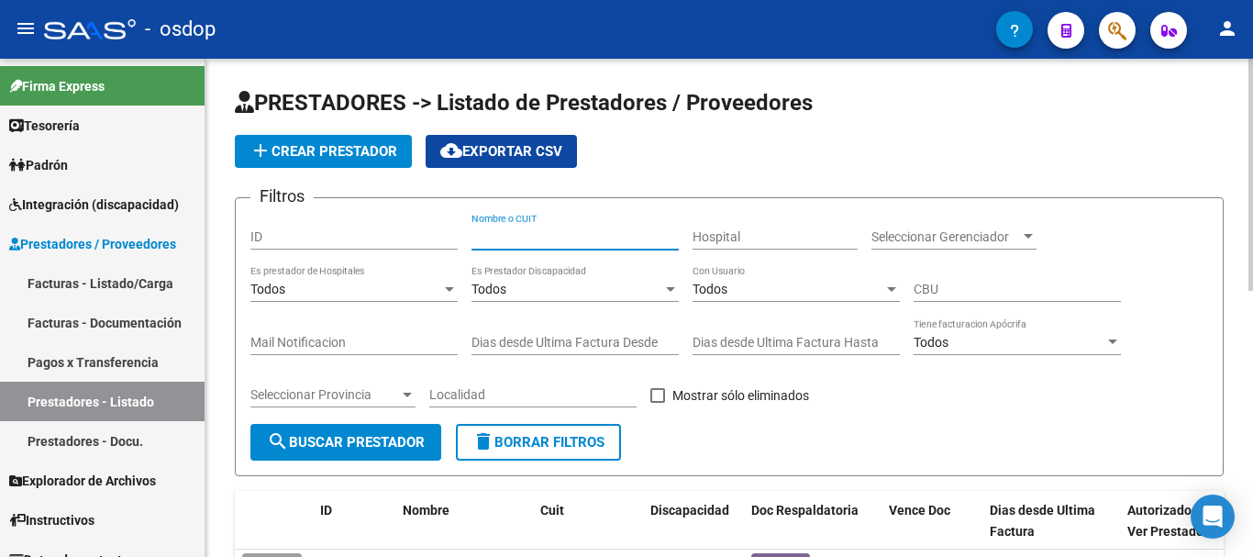
click at [539, 244] on input "Nombre o CUIT" at bounding box center [575, 237] width 207 height 16
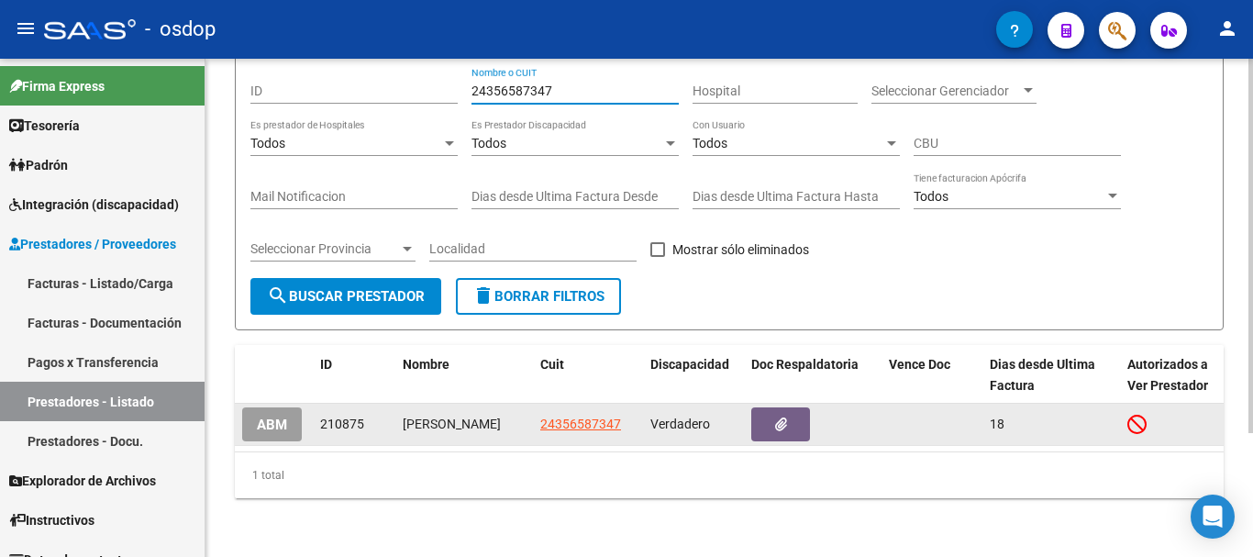
type input "24356587347"
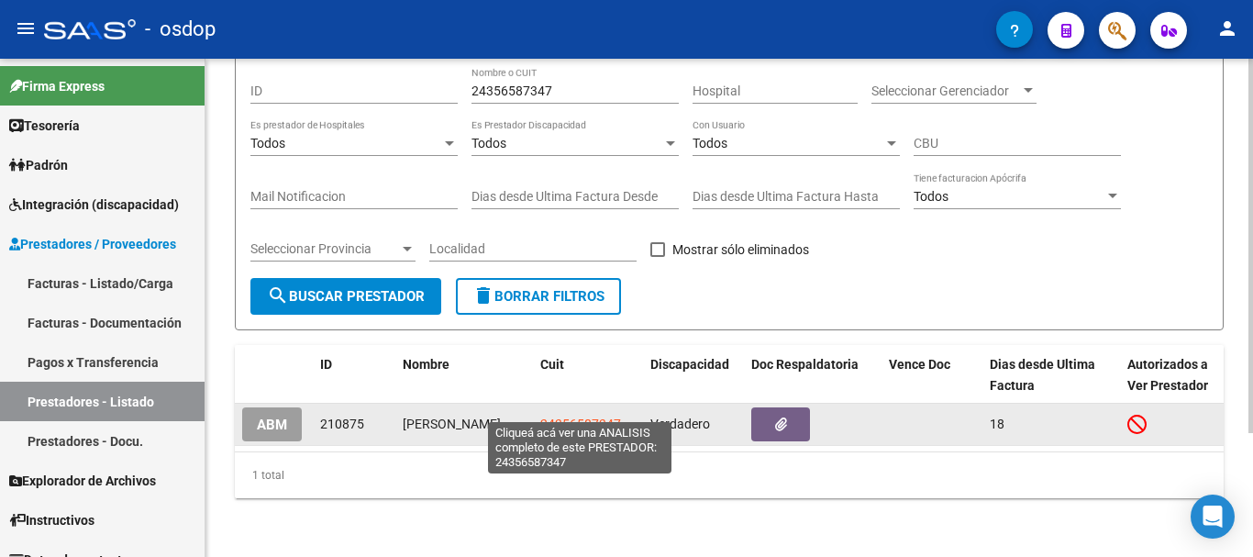
click at [577, 417] on span "24356587347" at bounding box center [580, 424] width 81 height 15
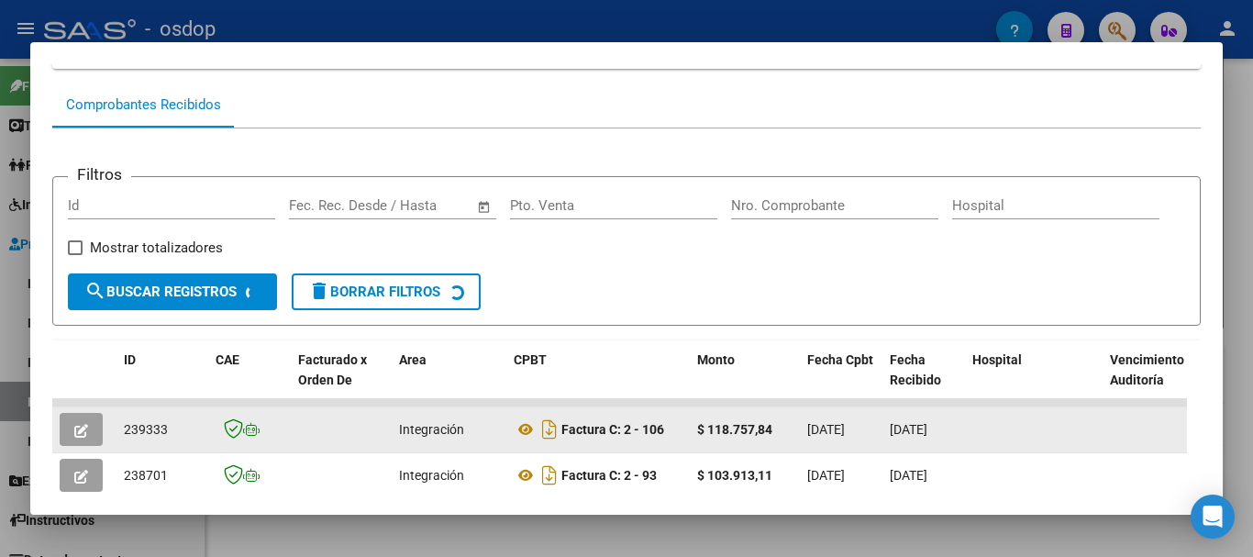
scroll to position [322, 0]
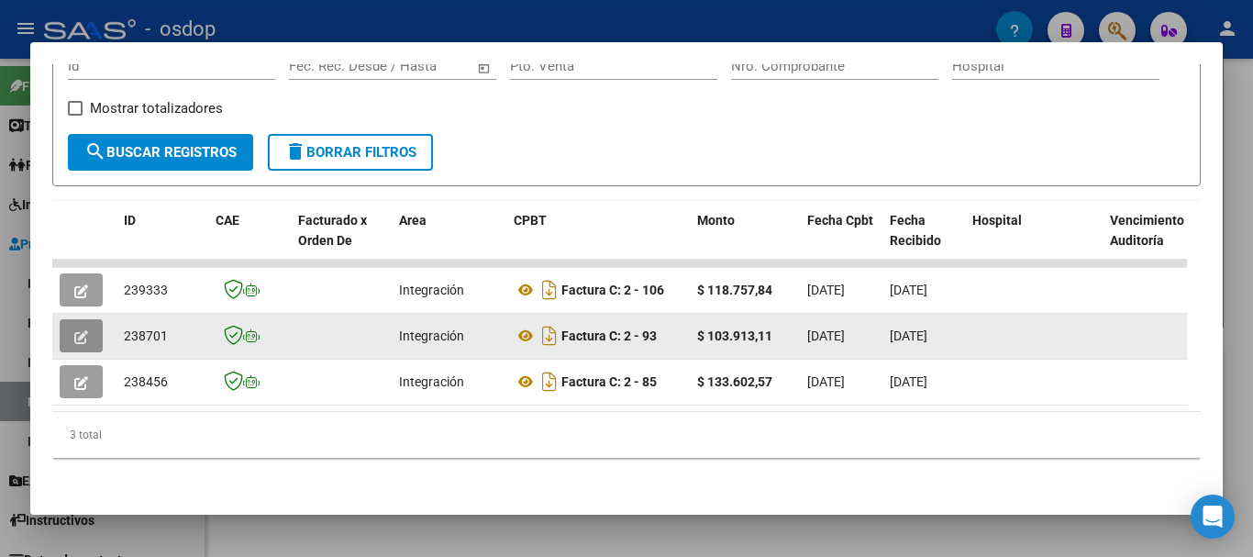
click at [80, 330] on icon "button" at bounding box center [81, 337] width 14 height 14
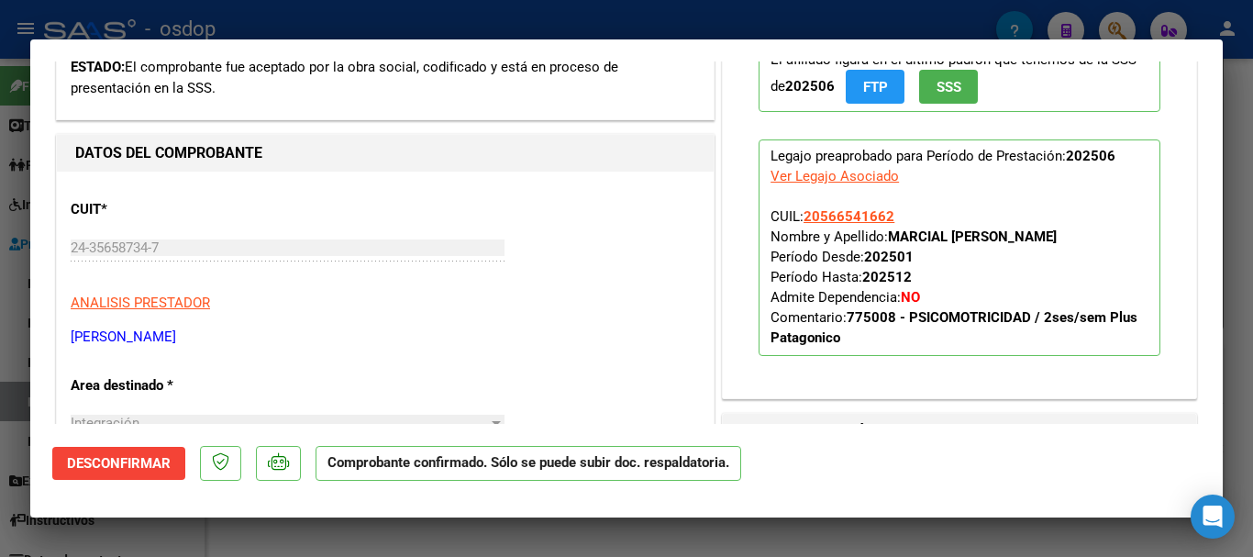
scroll to position [0, 0]
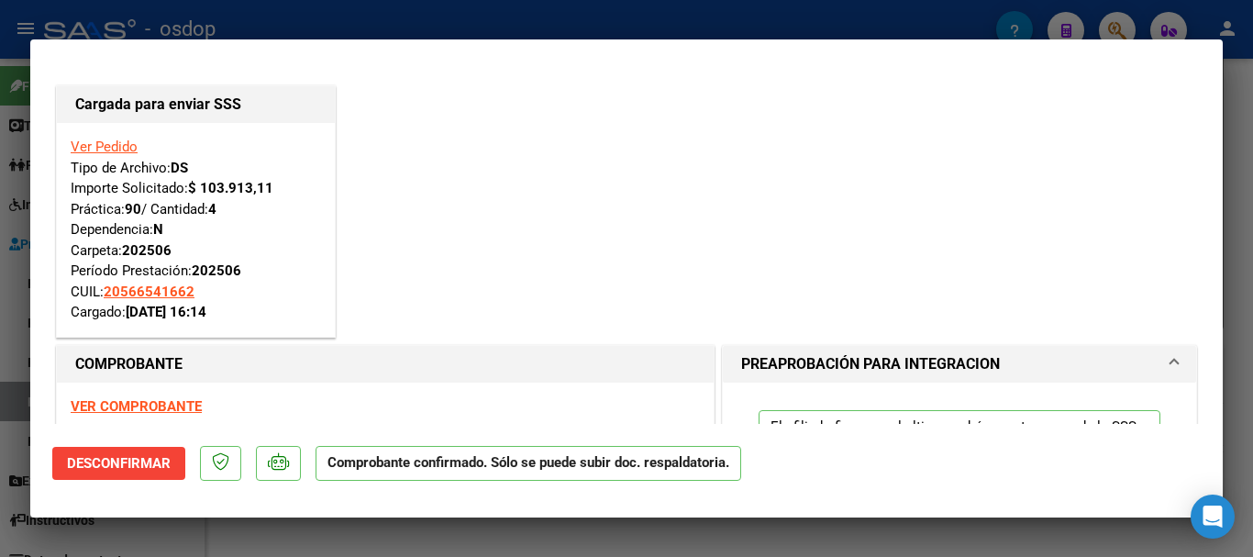
click at [562, 10] on div at bounding box center [626, 278] width 1253 height 557
type input "$ 0,00"
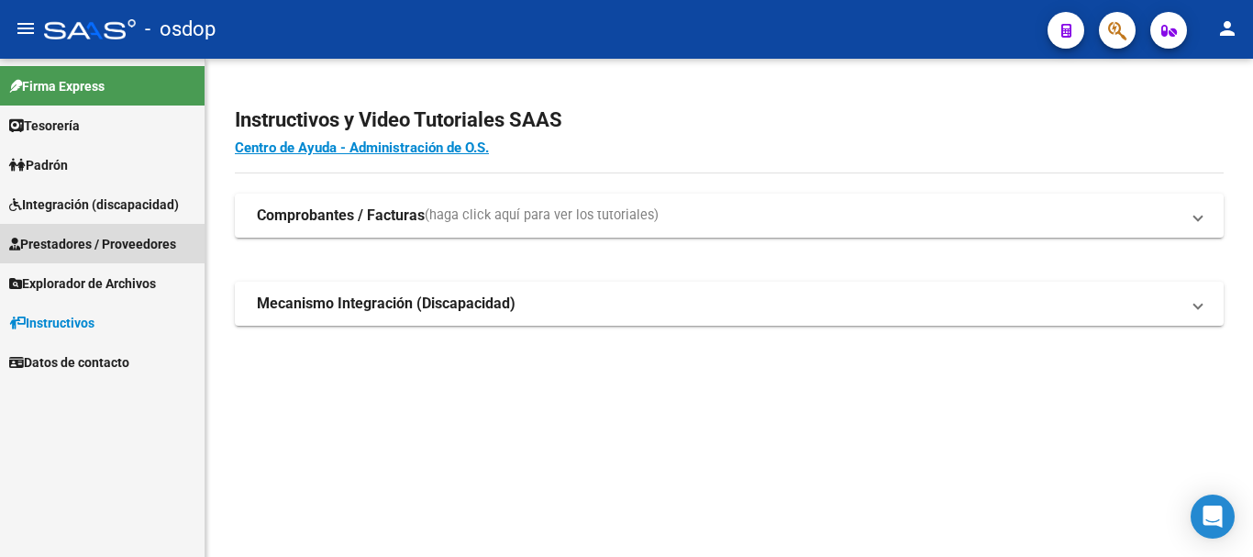
click at [120, 238] on span "Prestadores / Proveedores" at bounding box center [92, 244] width 167 height 20
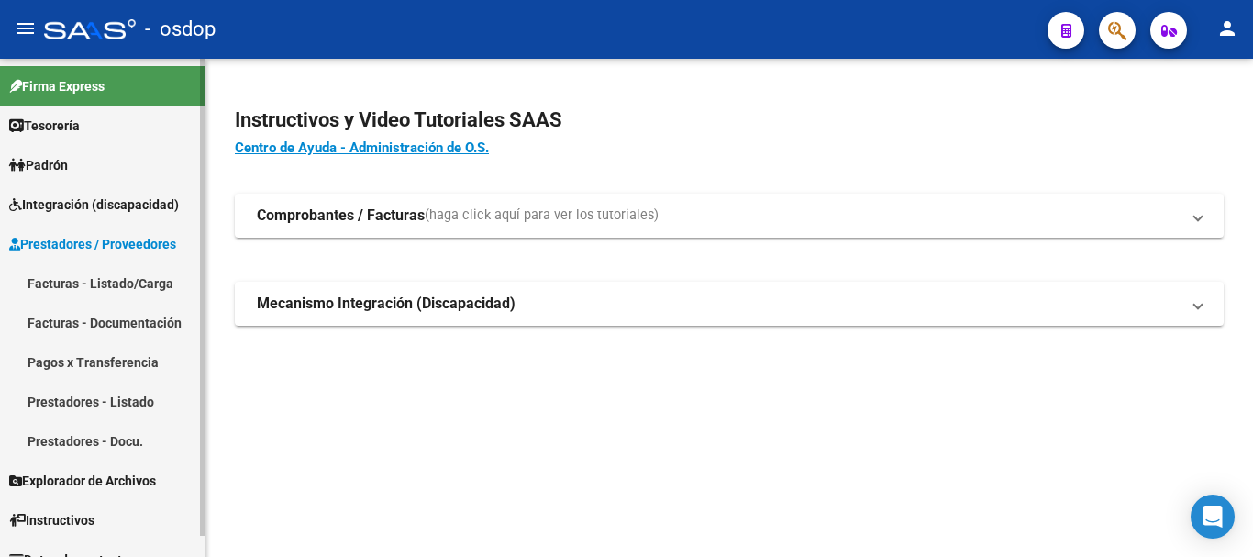
click at [127, 404] on link "Prestadores - Listado" at bounding box center [102, 401] width 205 height 39
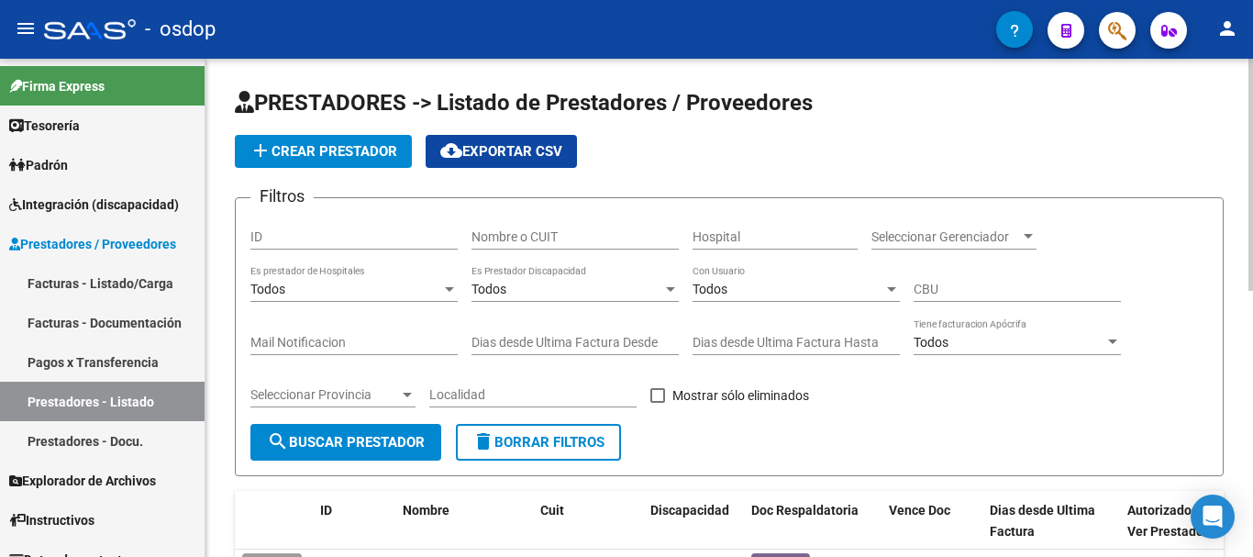
click at [552, 227] on div "Nombre o CUIT" at bounding box center [575, 231] width 207 height 37
click at [536, 248] on div "Nombre o CUIT" at bounding box center [575, 231] width 207 height 37
click at [388, 250] on div "ID" at bounding box center [353, 239] width 207 height 52
click at [385, 241] on input "ID" at bounding box center [353, 237] width 207 height 16
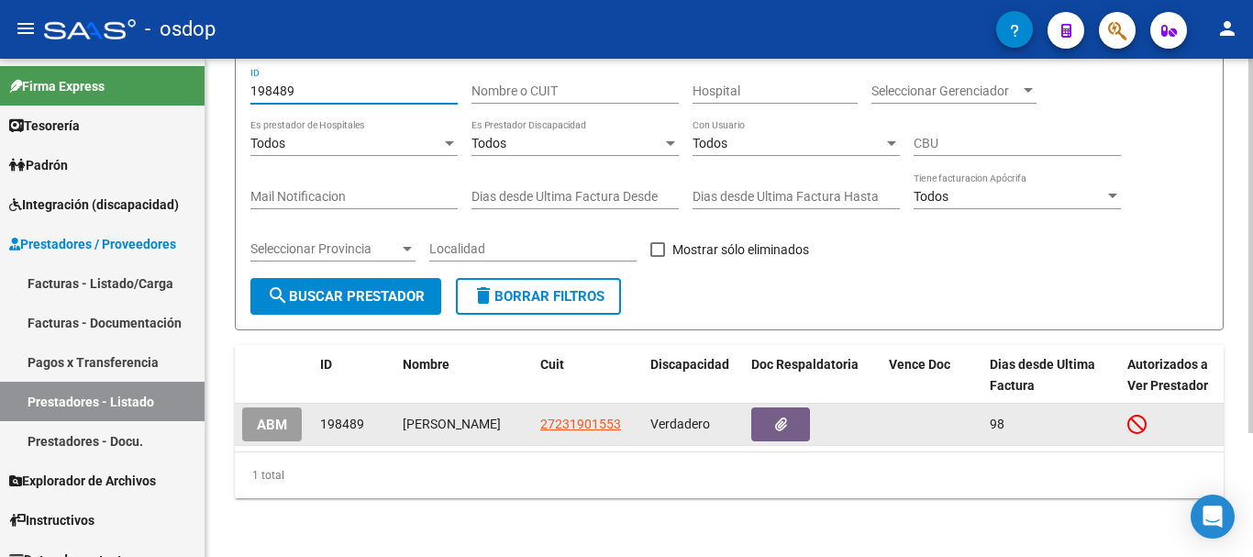
type input "198489"
click at [587, 418] on datatable-body-cell "27231901553" at bounding box center [588, 424] width 110 height 41
click at [592, 417] on span "27231901553" at bounding box center [580, 424] width 81 height 15
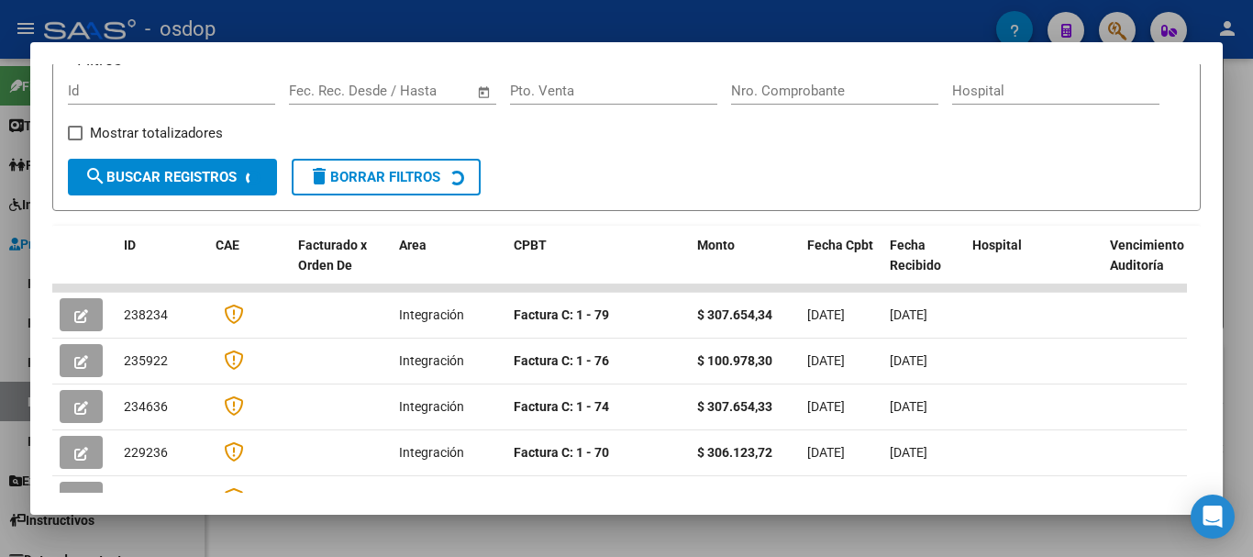
scroll to position [459, 0]
